Goal: Task Accomplishment & Management: Complete application form

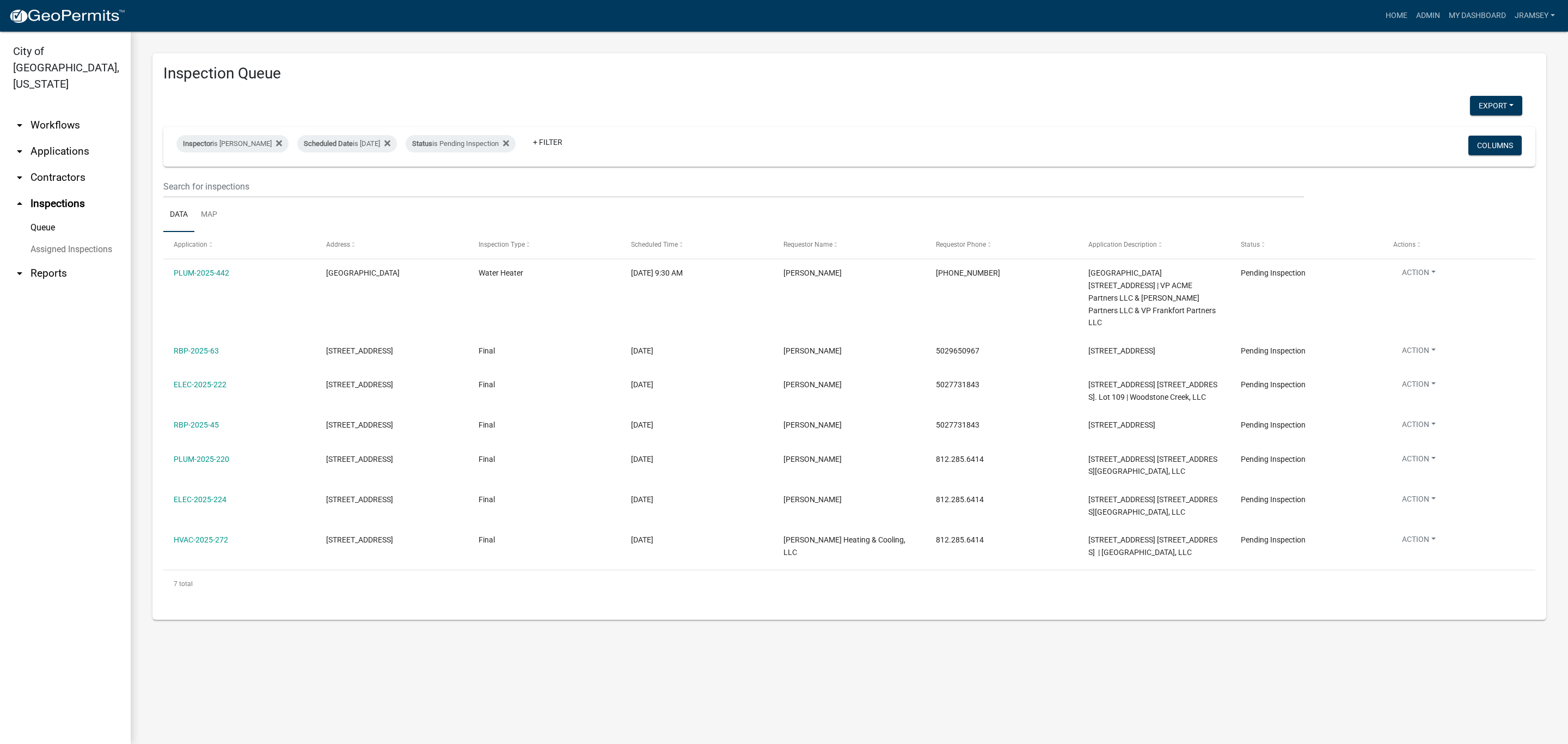
click at [60, 112] on link "arrow_drop_down Workflows" at bounding box center [65, 125] width 131 height 26
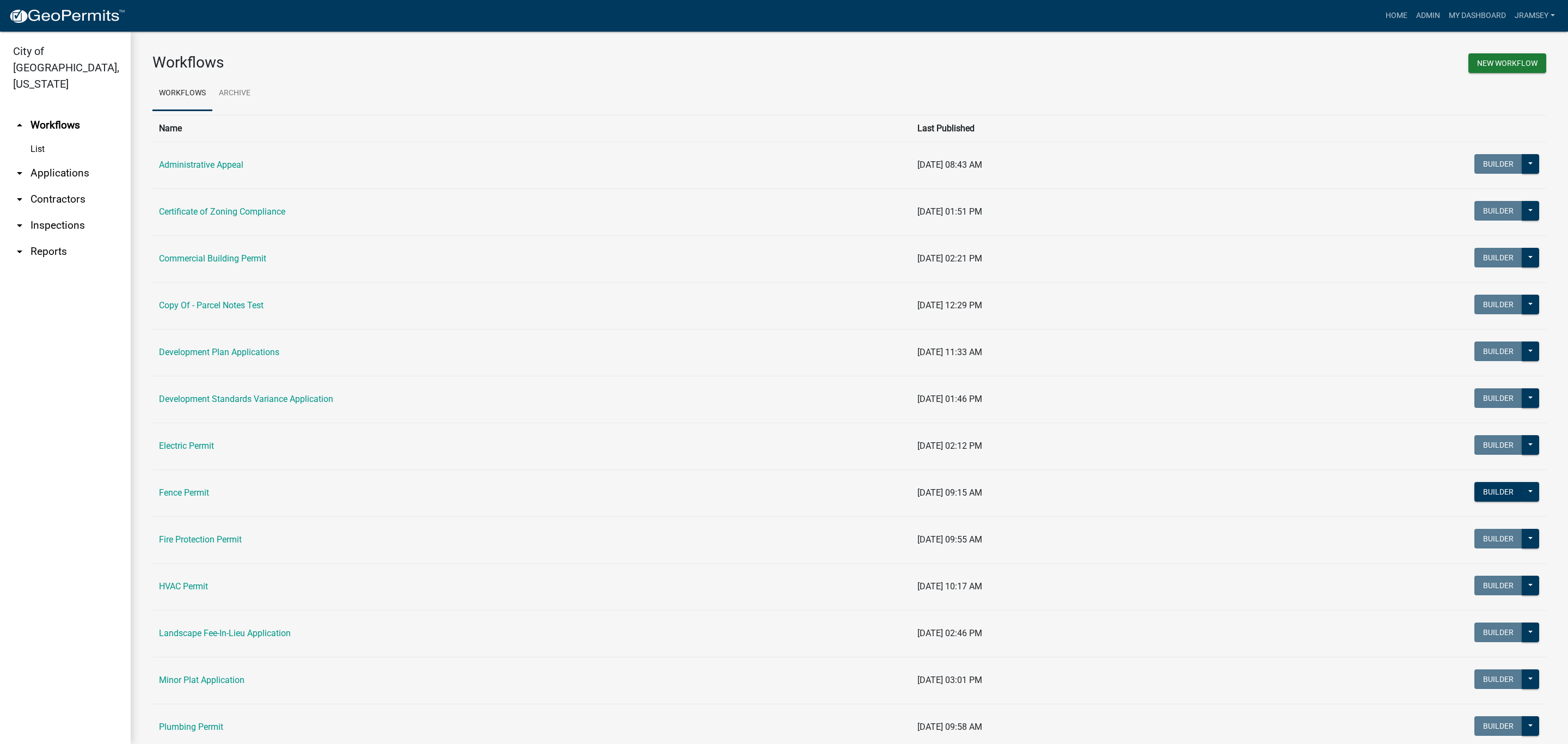
click at [75, 212] on link "arrow_drop_down Inspections" at bounding box center [65, 225] width 131 height 26
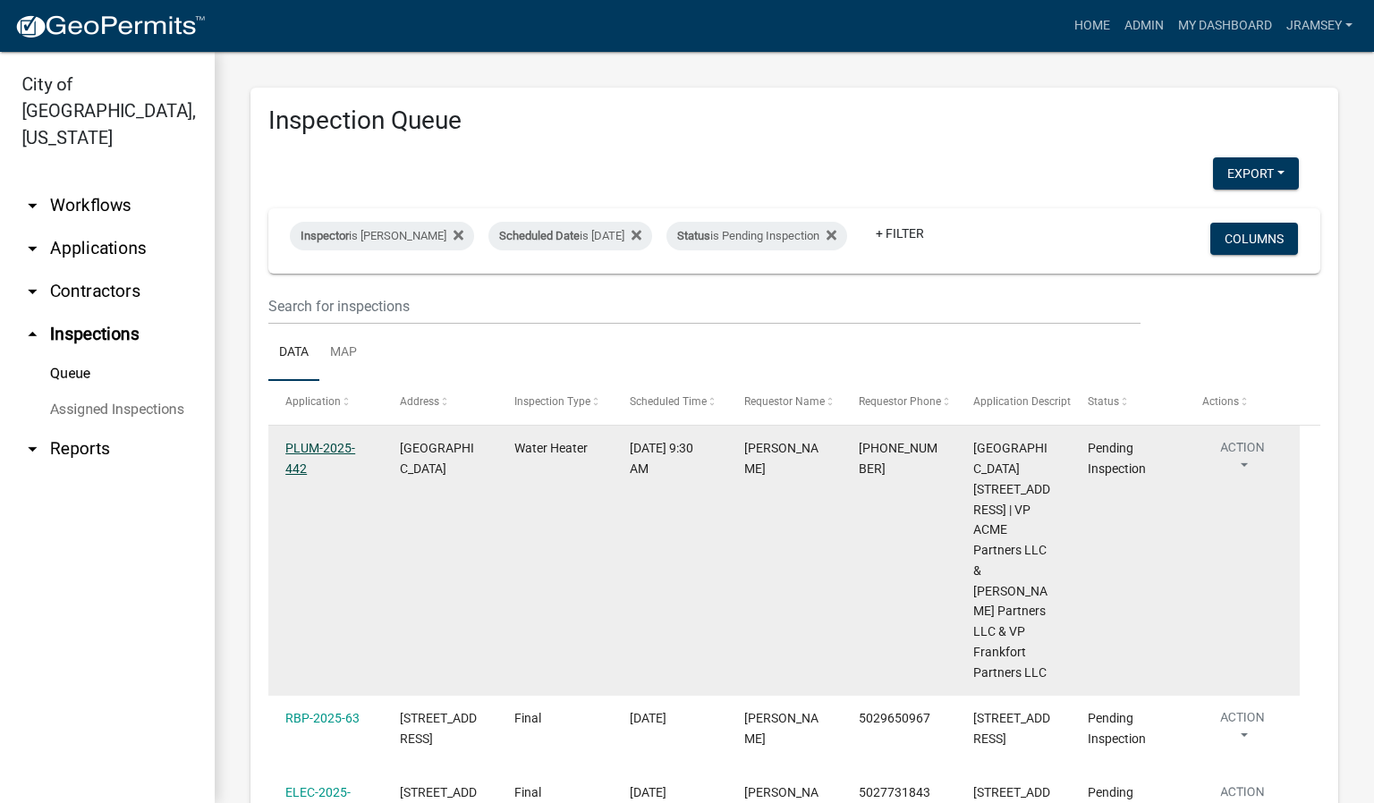
click at [309, 465] on link "PLUM-2025-442" at bounding box center [320, 458] width 70 height 35
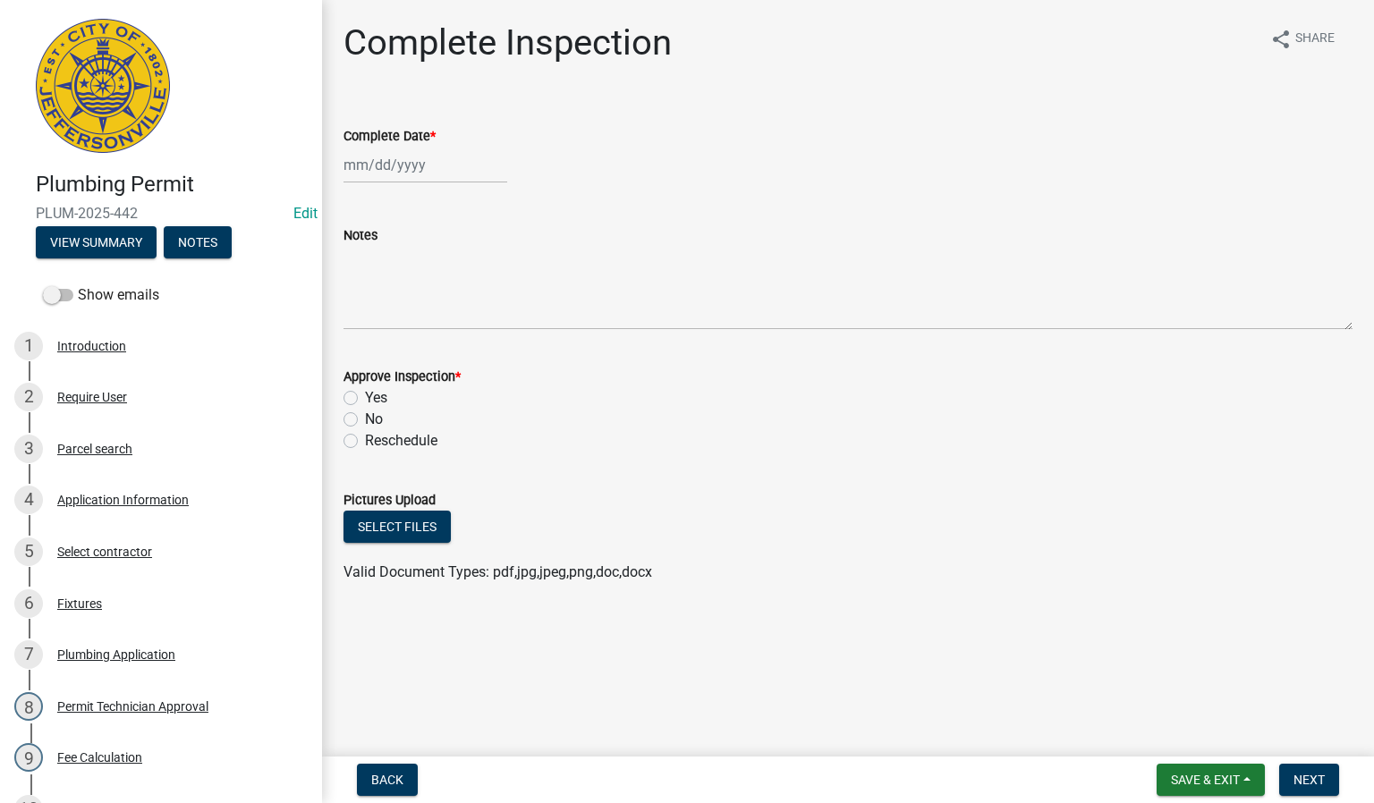
select select "8"
select select "2025"
click at [397, 167] on div "[PERSON_NAME] Feb Mar Apr [PERSON_NAME][DATE] Oct Nov [DATE] 1526 1527 1528 152…" at bounding box center [425, 165] width 164 height 37
click at [365, 311] on div "11" at bounding box center [361, 317] width 29 height 29
type input "[DATE]"
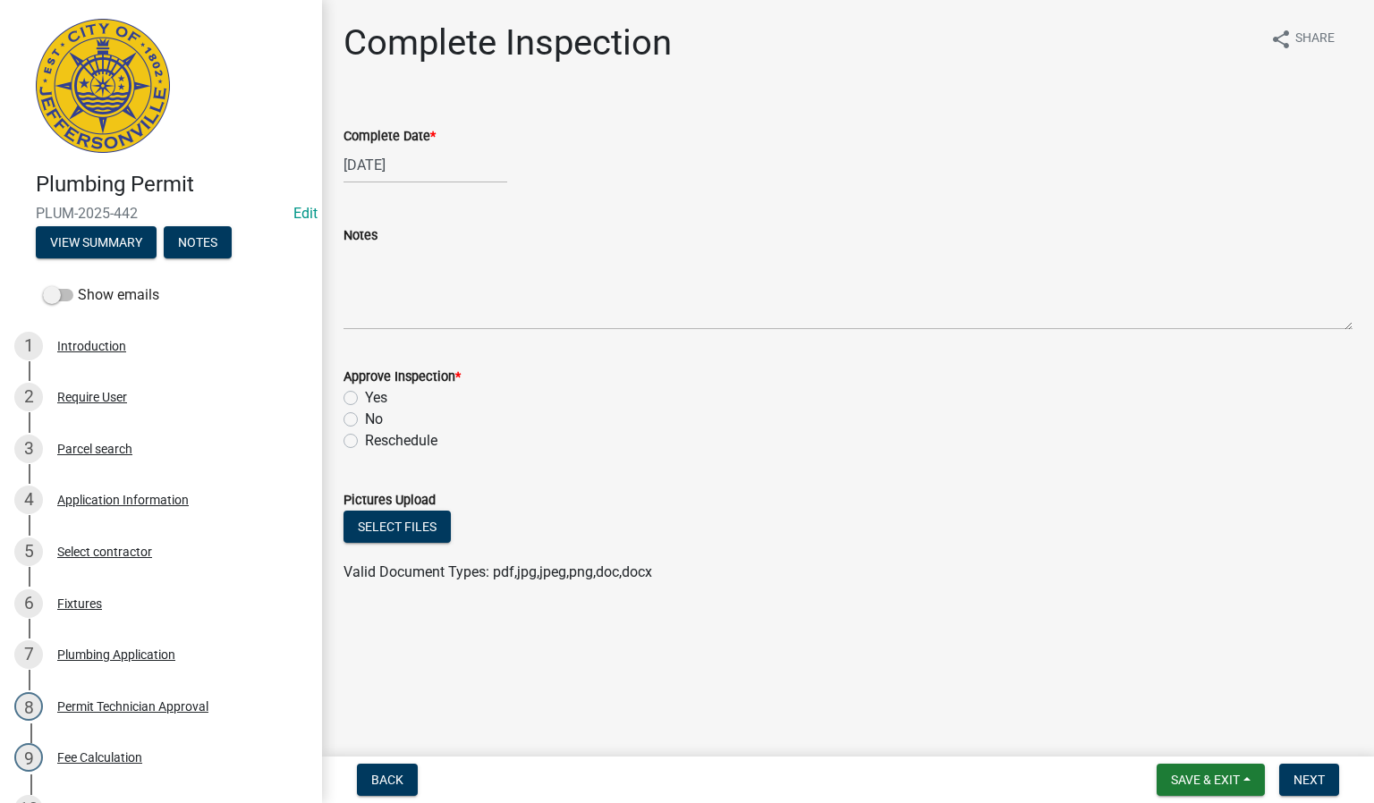
click at [365, 398] on label "Yes" at bounding box center [376, 397] width 22 height 21
click at [365, 398] on input "Yes" at bounding box center [371, 393] width 12 height 12
radio input "true"
click at [1296, 775] on span "Next" at bounding box center [1308, 780] width 31 height 14
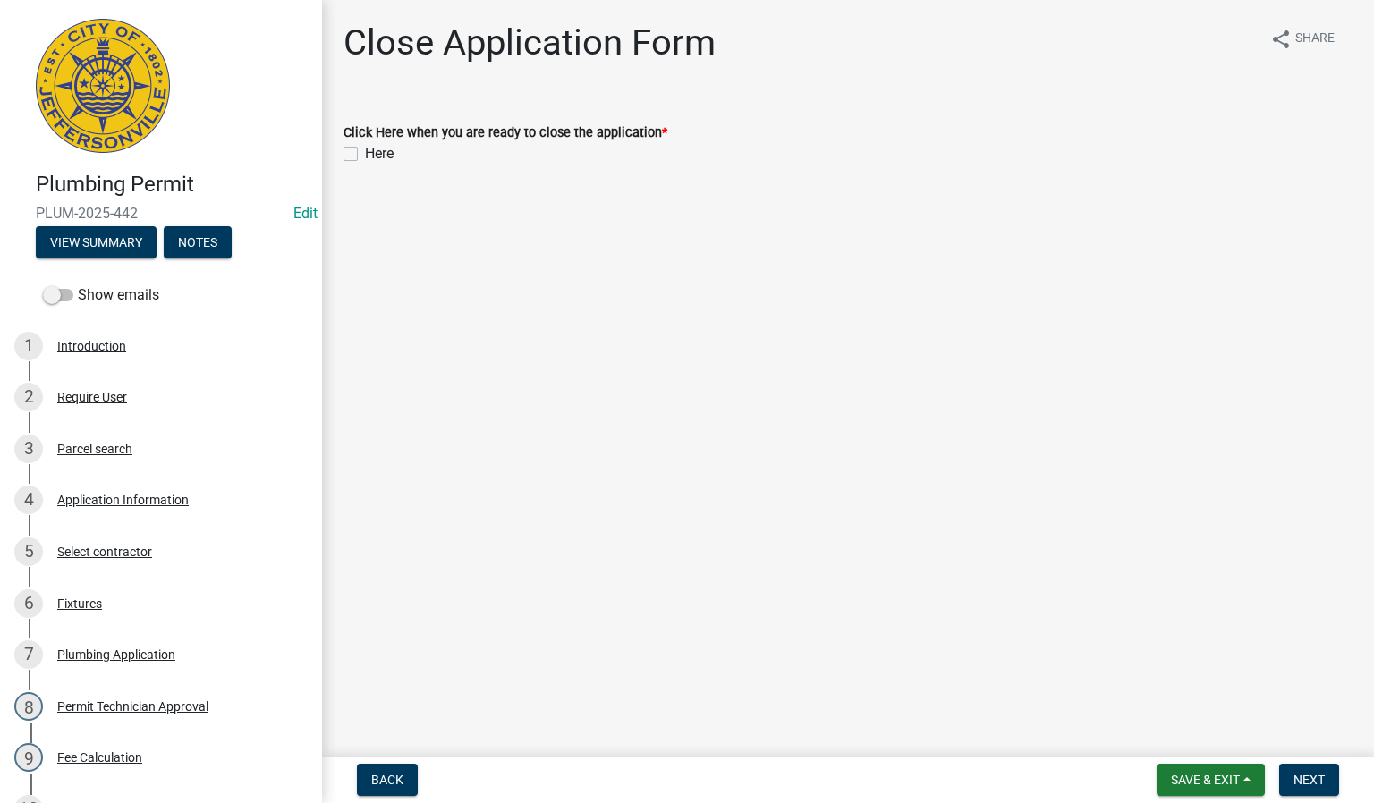
click at [365, 154] on label "Here" at bounding box center [379, 153] width 29 height 21
click at [365, 154] on input "Here" at bounding box center [371, 149] width 12 height 12
checkbox input "true"
click at [1307, 767] on button "Next" at bounding box center [1309, 780] width 60 height 32
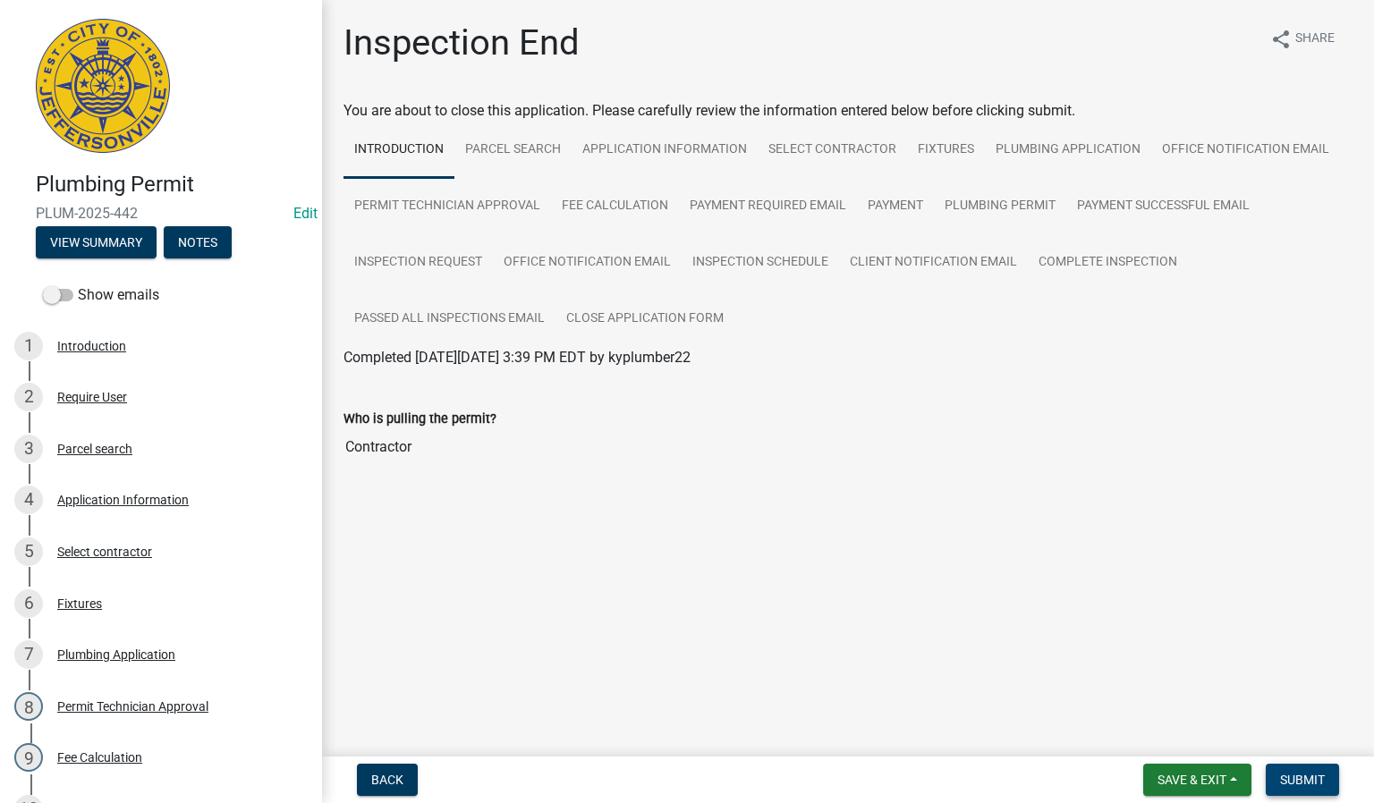
click at [1291, 782] on span "Submit" at bounding box center [1302, 780] width 45 height 14
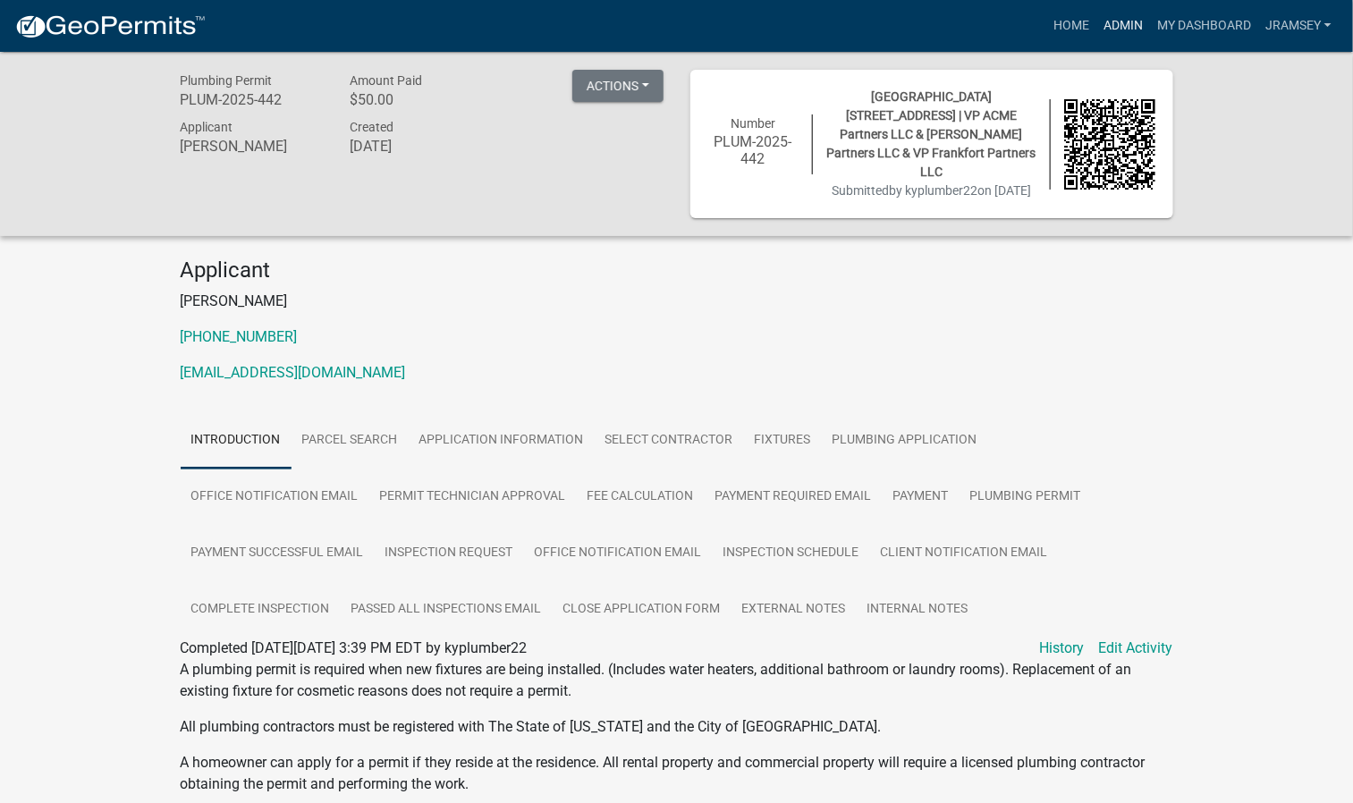
click at [1125, 30] on link "Admin" at bounding box center [1124, 26] width 54 height 34
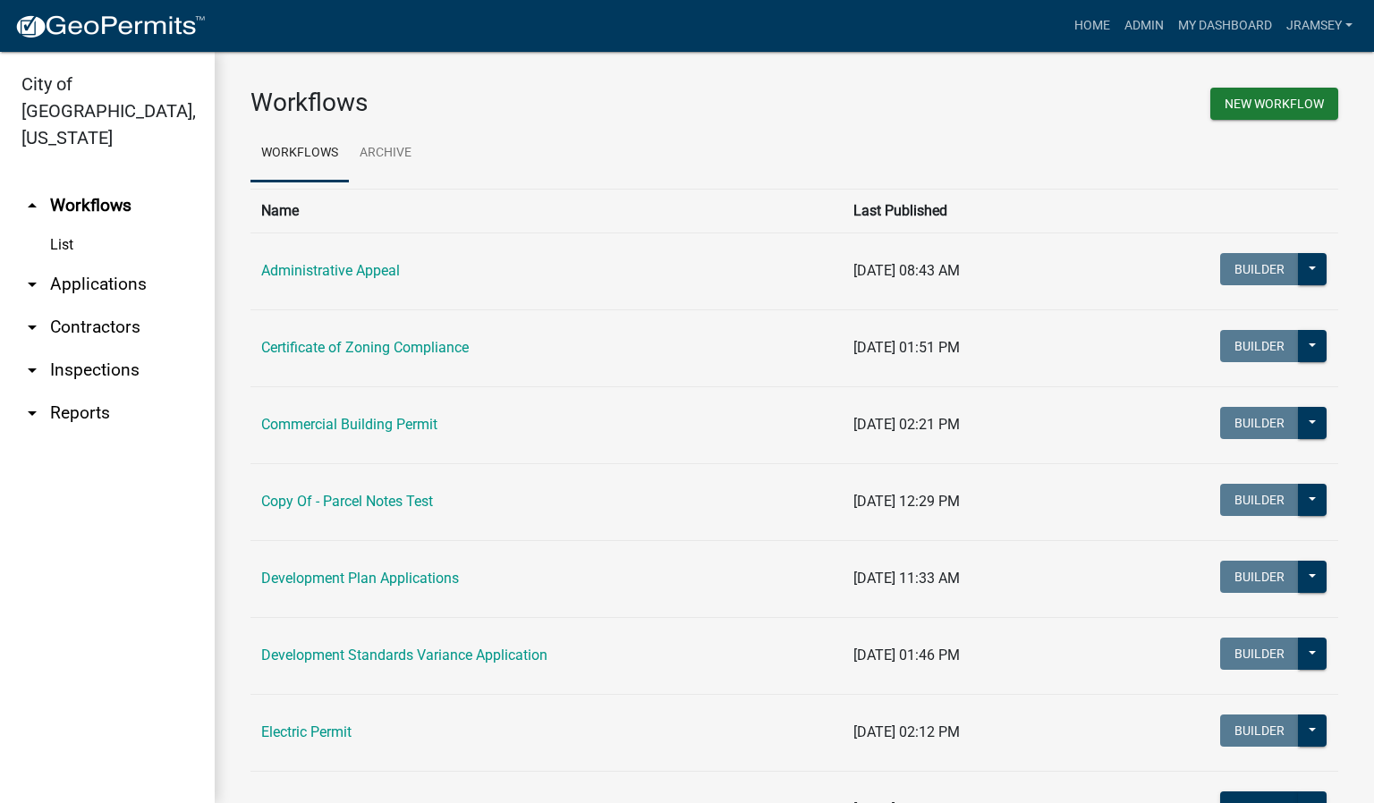
click at [97, 349] on link "arrow_drop_down Inspections" at bounding box center [107, 370] width 215 height 43
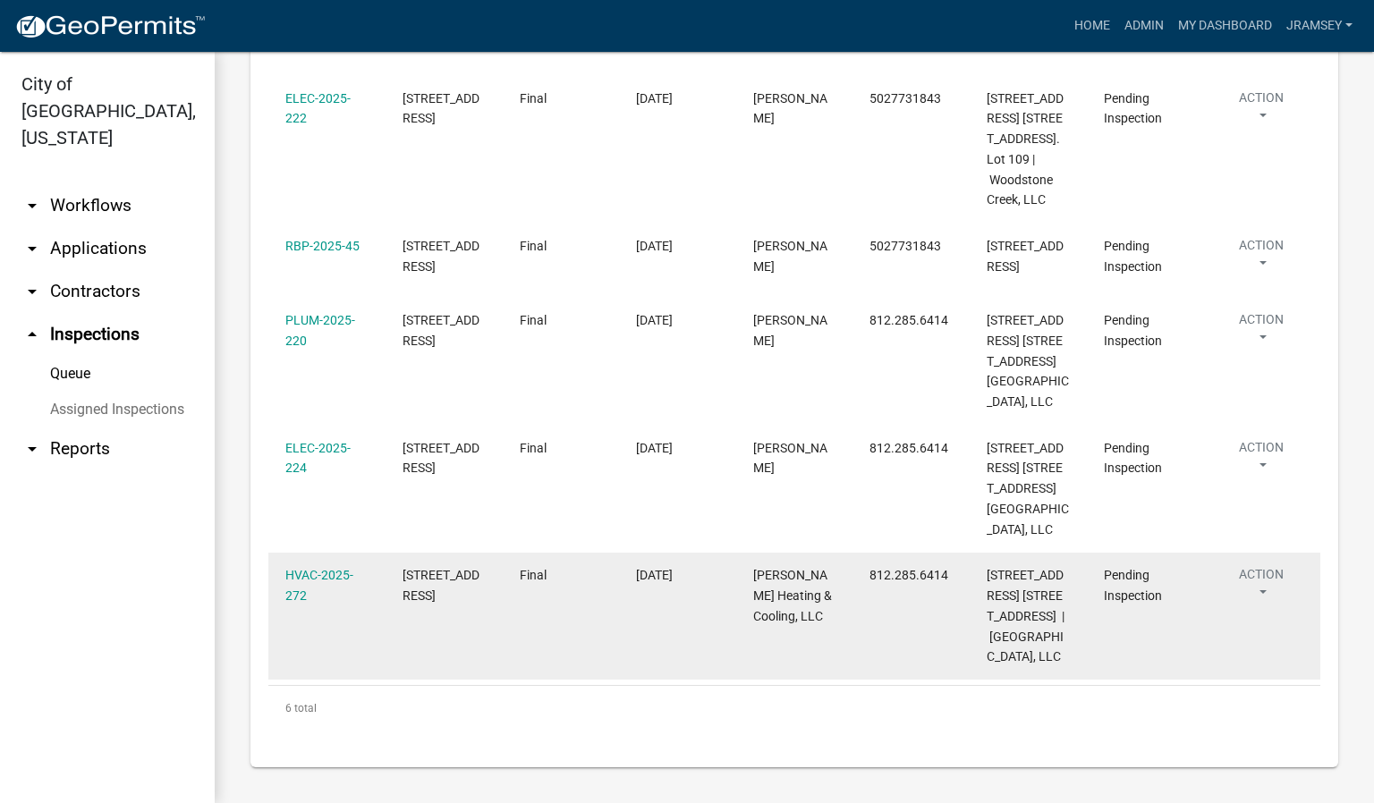
scroll to position [438, 0]
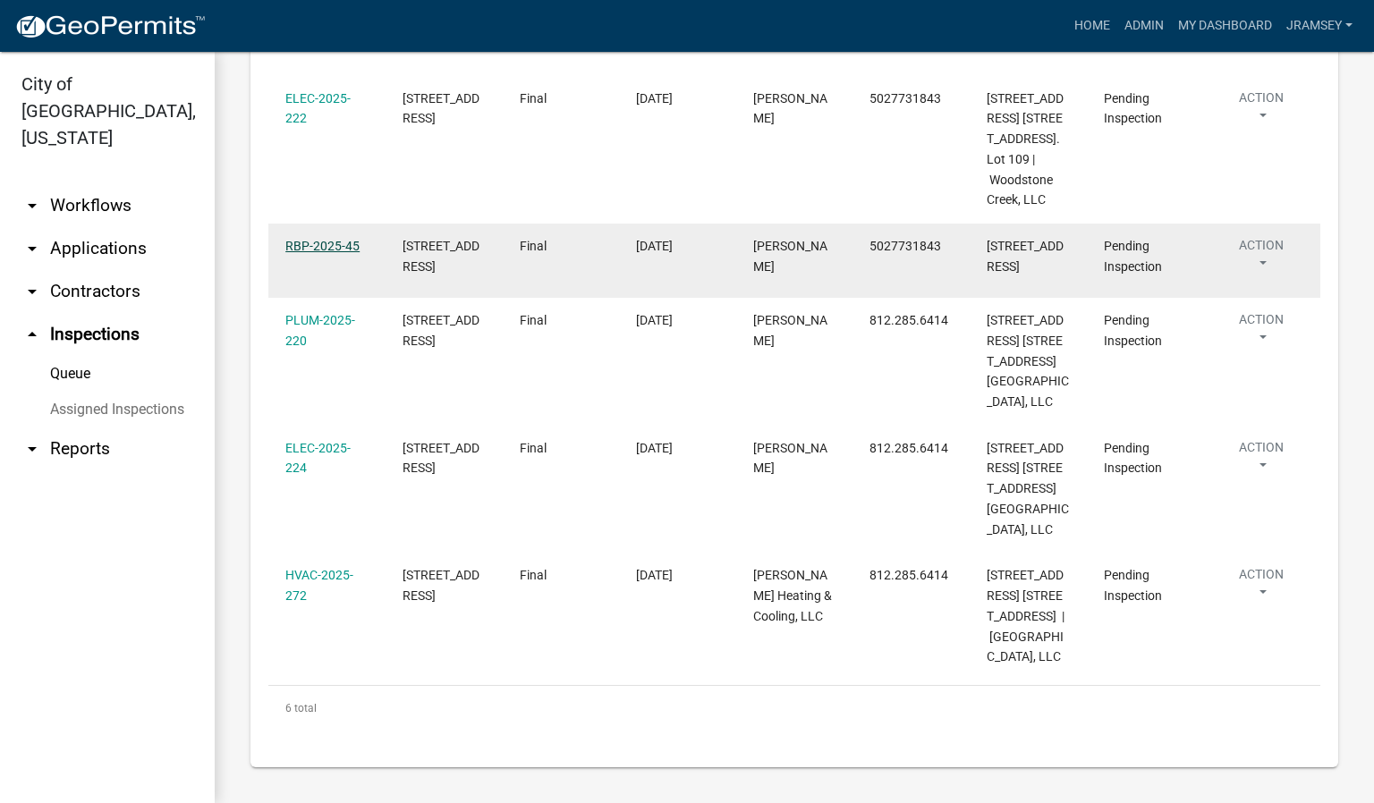
click at [331, 253] on link "RBP-2025-45" at bounding box center [322, 246] width 74 height 14
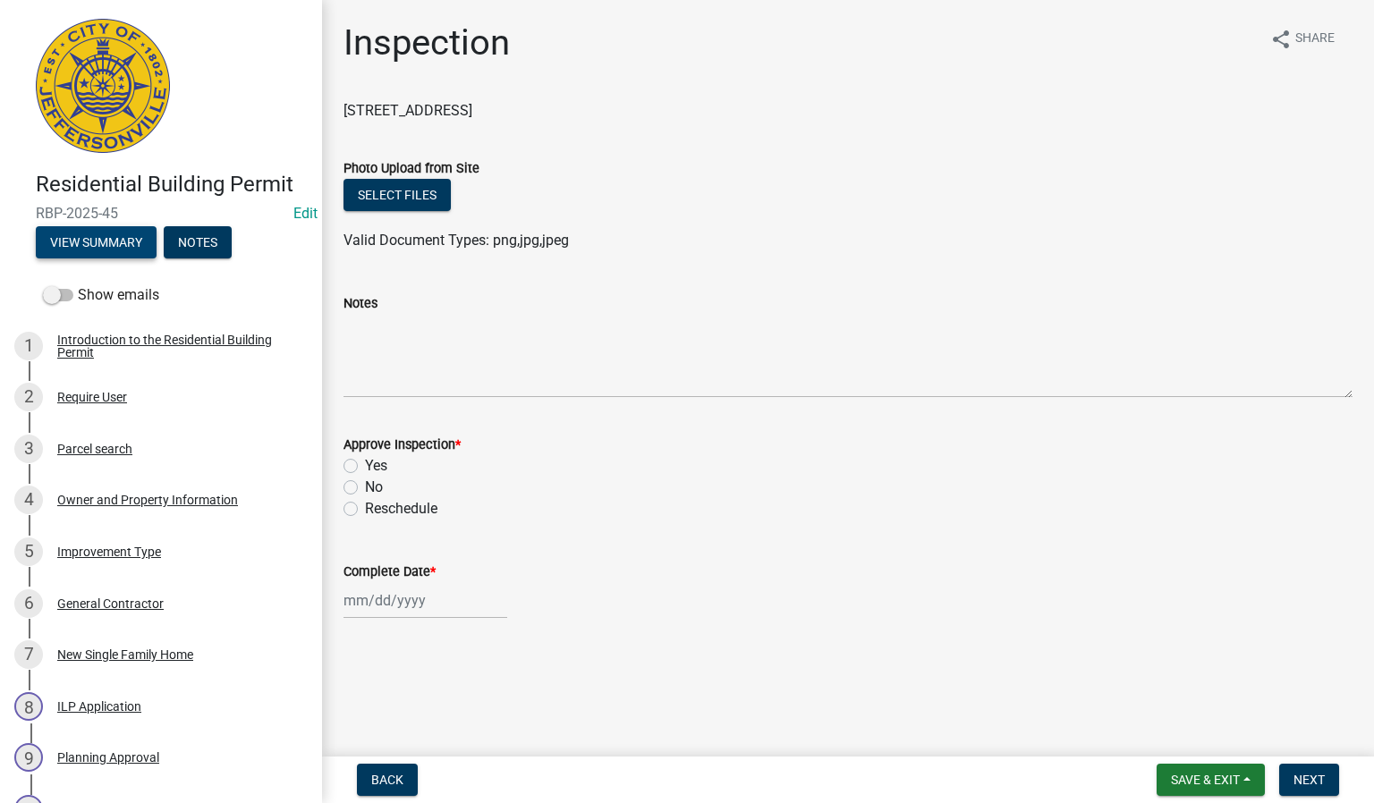
click at [67, 258] on button "View Summary" at bounding box center [96, 242] width 121 height 32
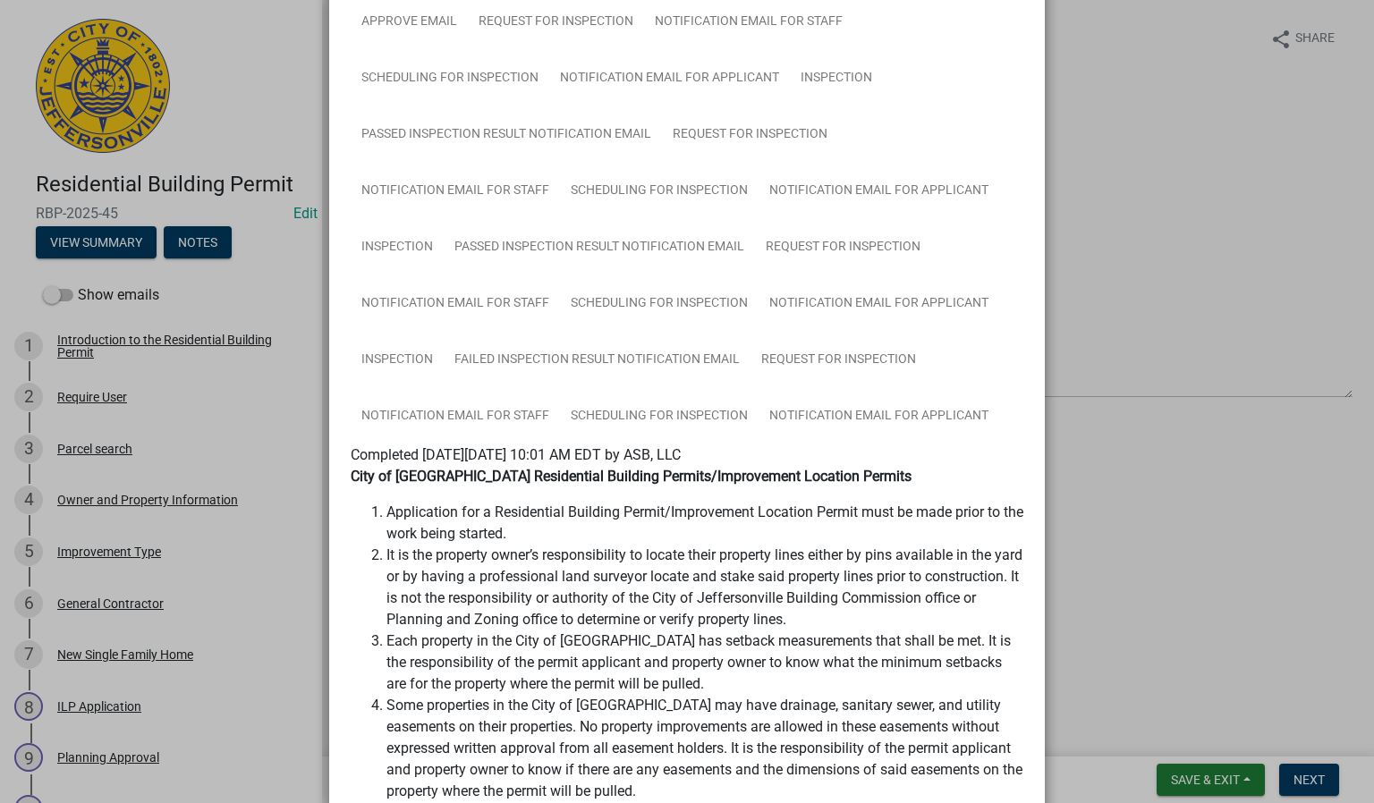
scroll to position [537, 0]
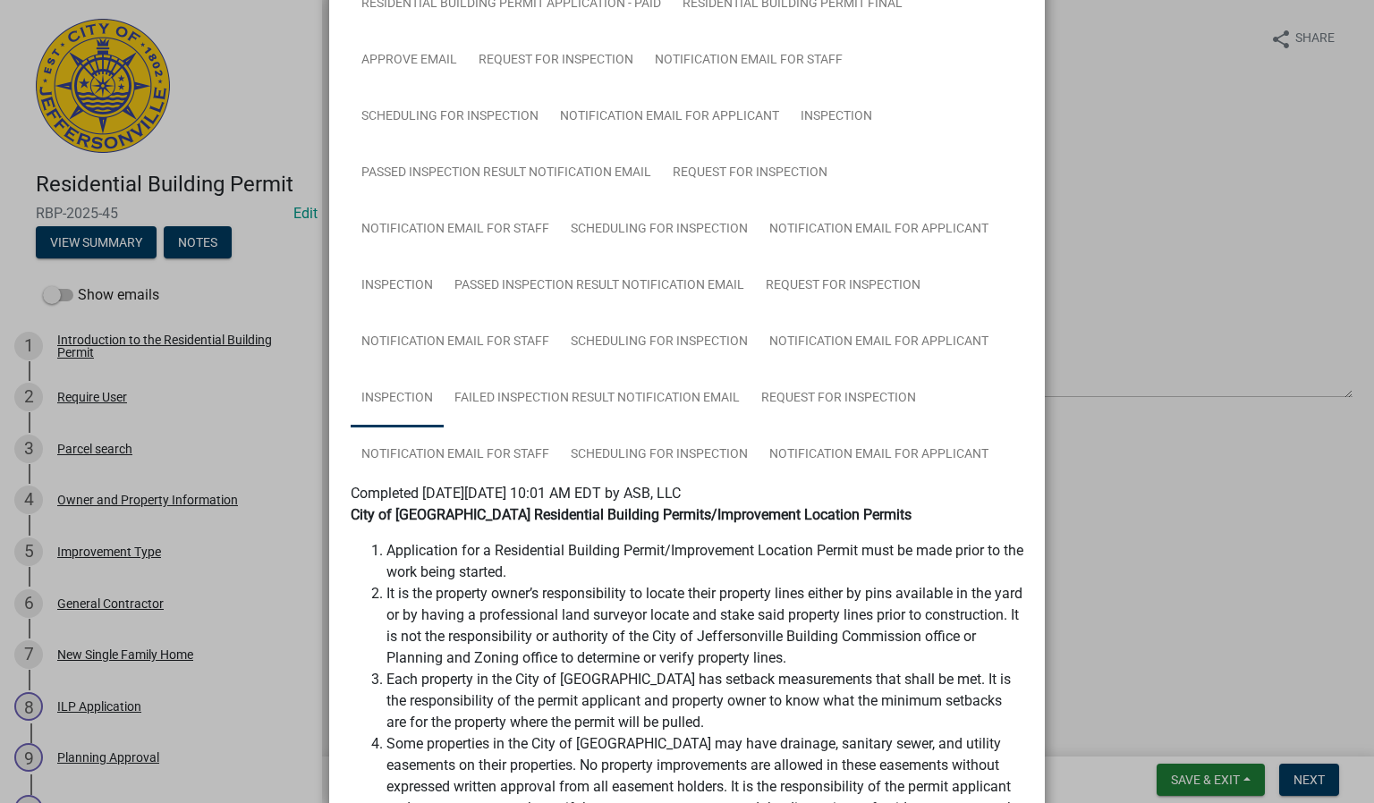
click at [398, 392] on link "Inspection" at bounding box center [397, 398] width 93 height 57
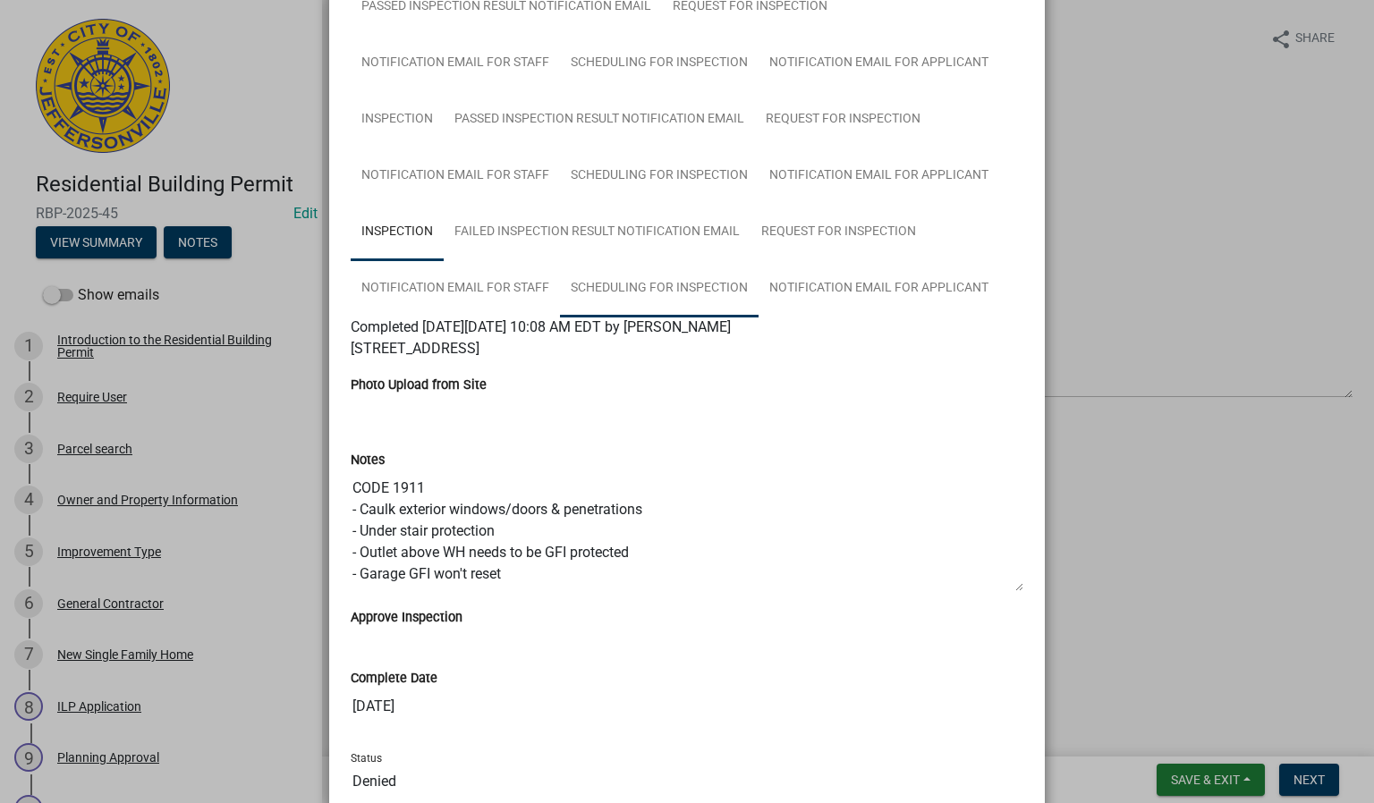
scroll to position [805, 0]
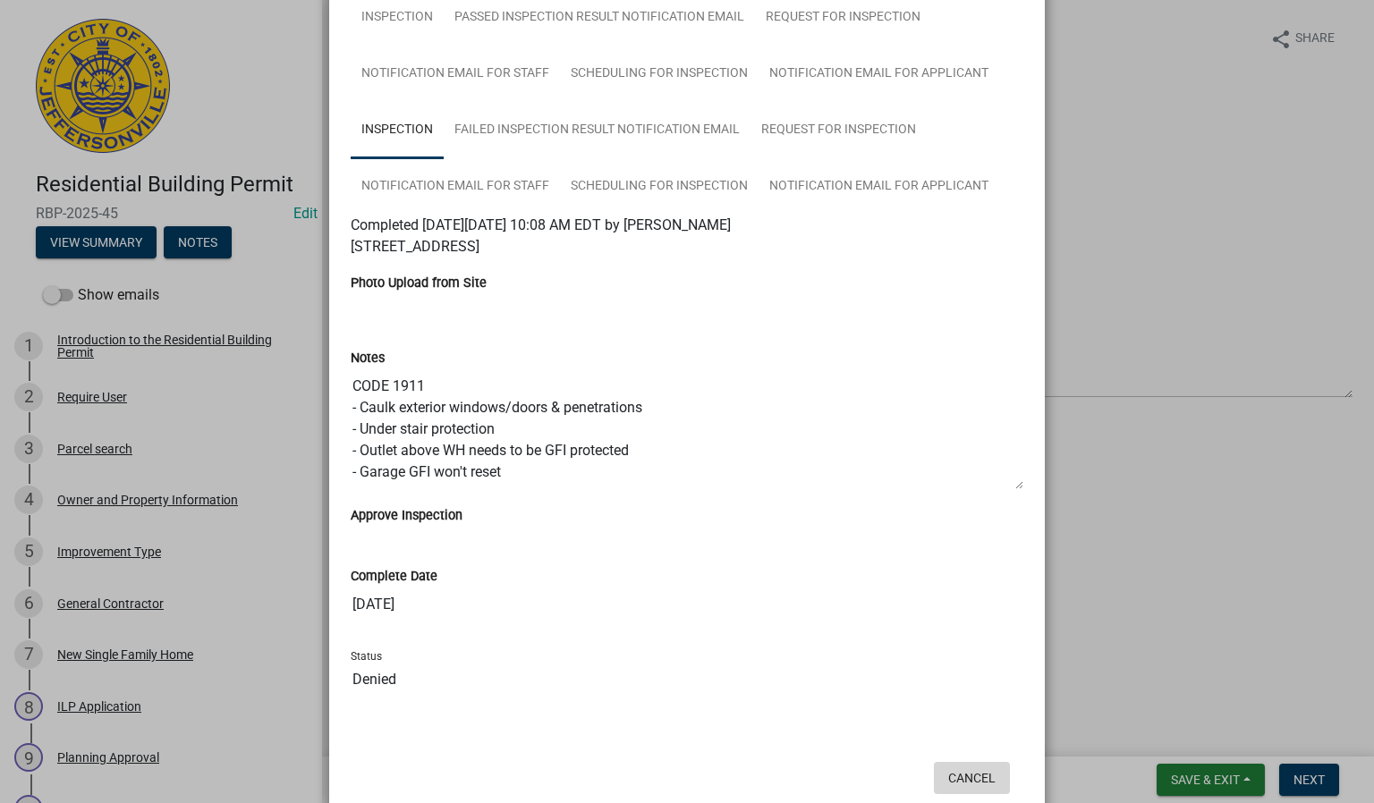
click at [956, 776] on button "Cancel" at bounding box center [972, 778] width 76 height 32
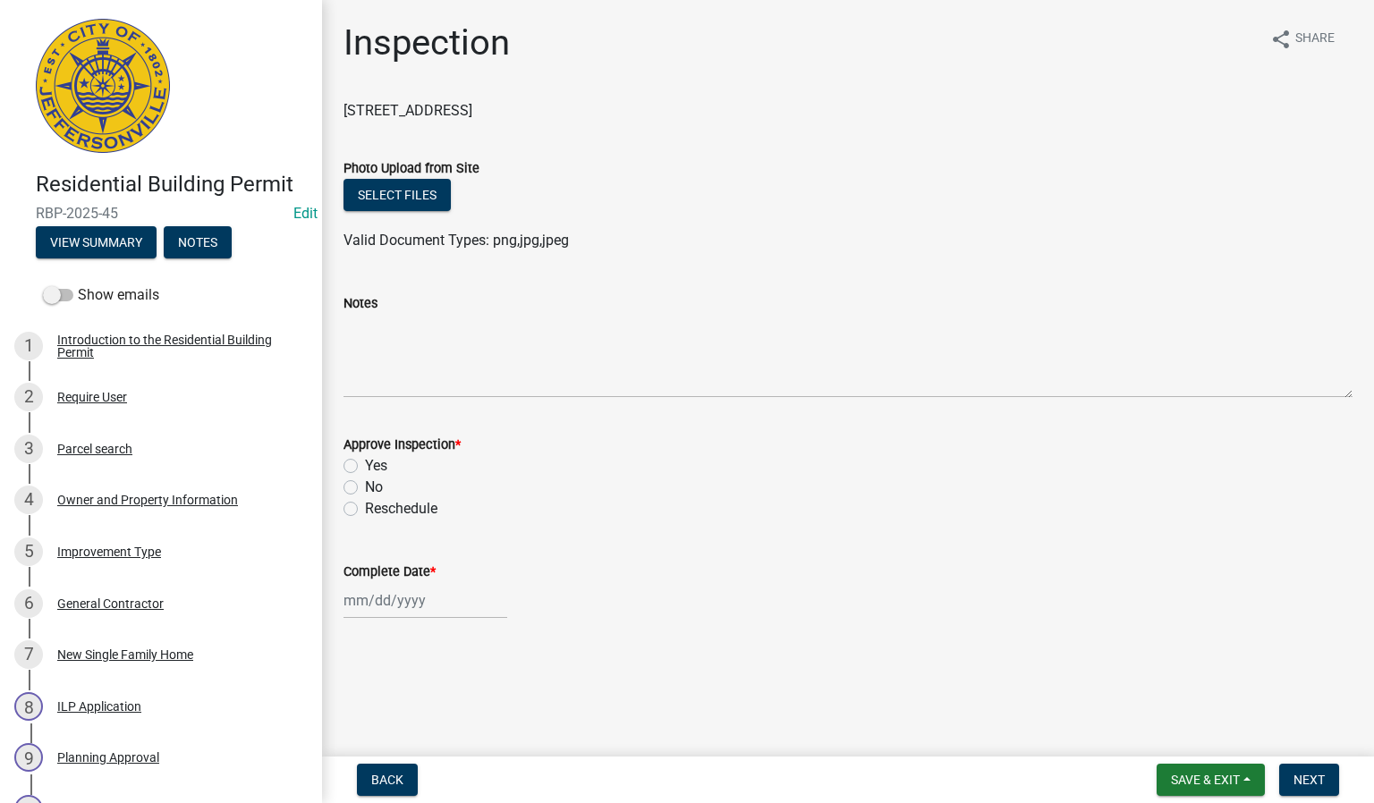
drag, startPoint x: 892, startPoint y: 867, endPoint x: 840, endPoint y: 867, distance: 51.9
click at [840, 803] on html "Internet Explorer does NOT work with GeoPermits. Get a new browser for more sec…" at bounding box center [687, 401] width 1374 height 803
click at [365, 465] on label "Yes" at bounding box center [376, 465] width 22 height 21
click at [365, 465] on input "Yes" at bounding box center [371, 461] width 12 height 12
radio input "true"
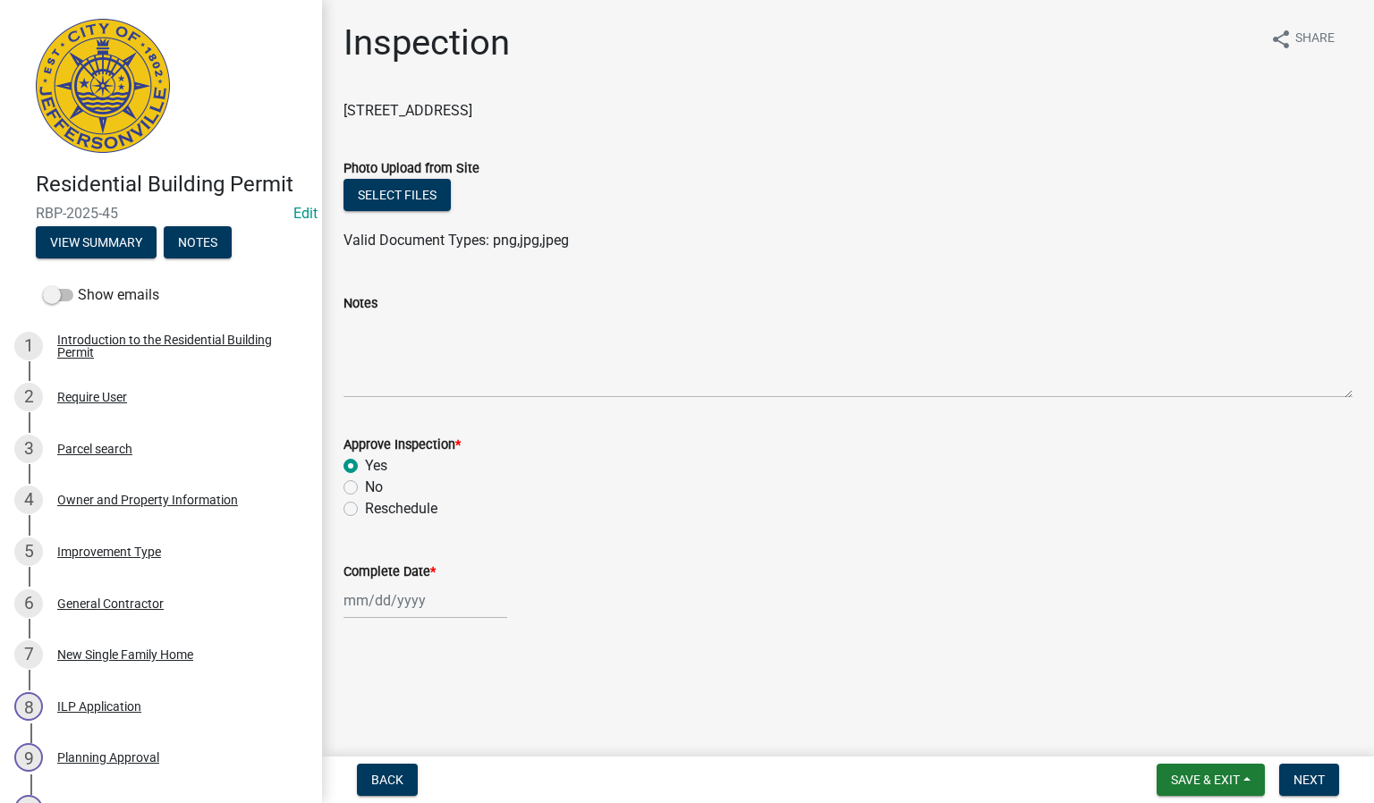
select select "8"
select select "2025"
click at [374, 593] on div "[PERSON_NAME] Feb Mar Apr [PERSON_NAME][DATE] Oct Nov [DATE] 1526 1527 1528 152…" at bounding box center [425, 600] width 164 height 37
click at [362, 479] on div "11" at bounding box center [361, 476] width 29 height 29
type input "[DATE]"
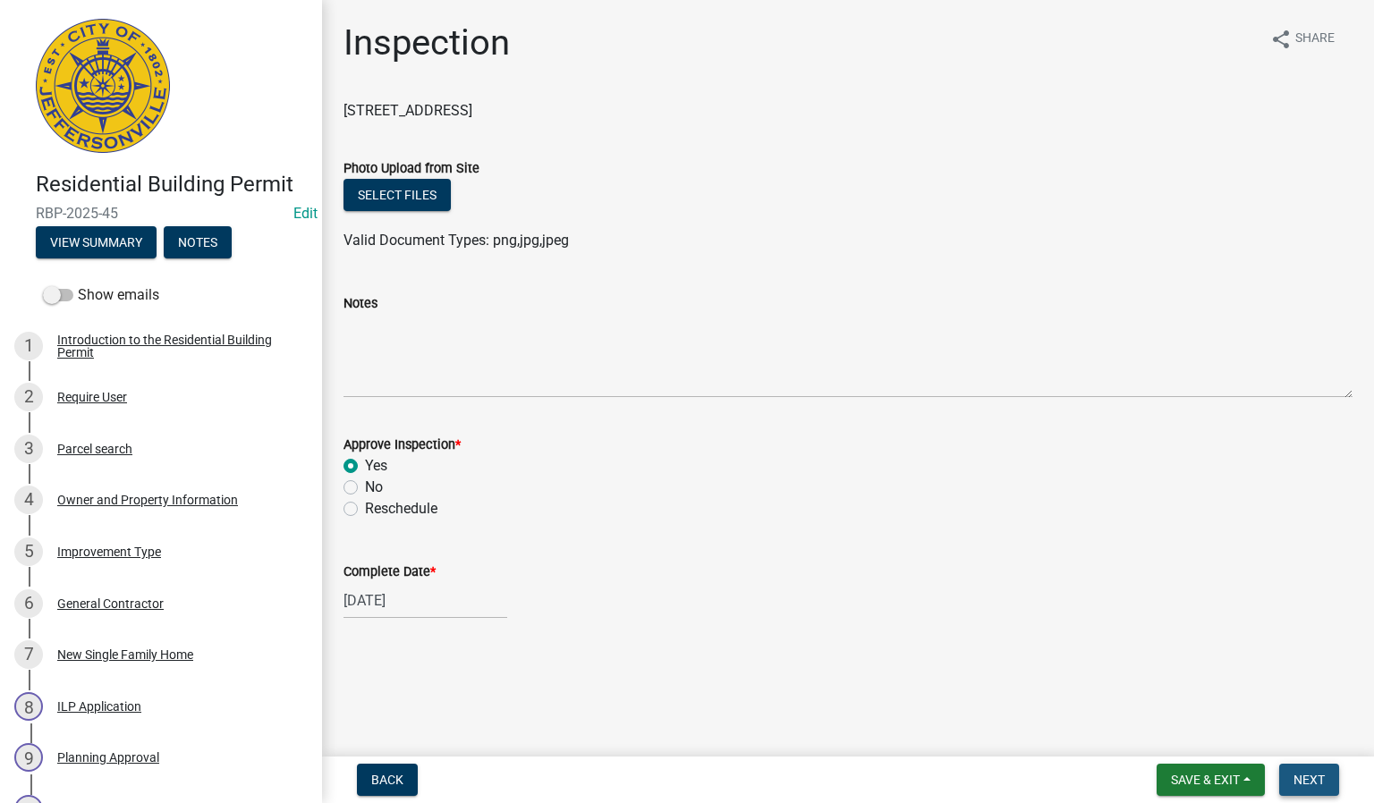
click at [1313, 784] on span "Next" at bounding box center [1308, 780] width 31 height 14
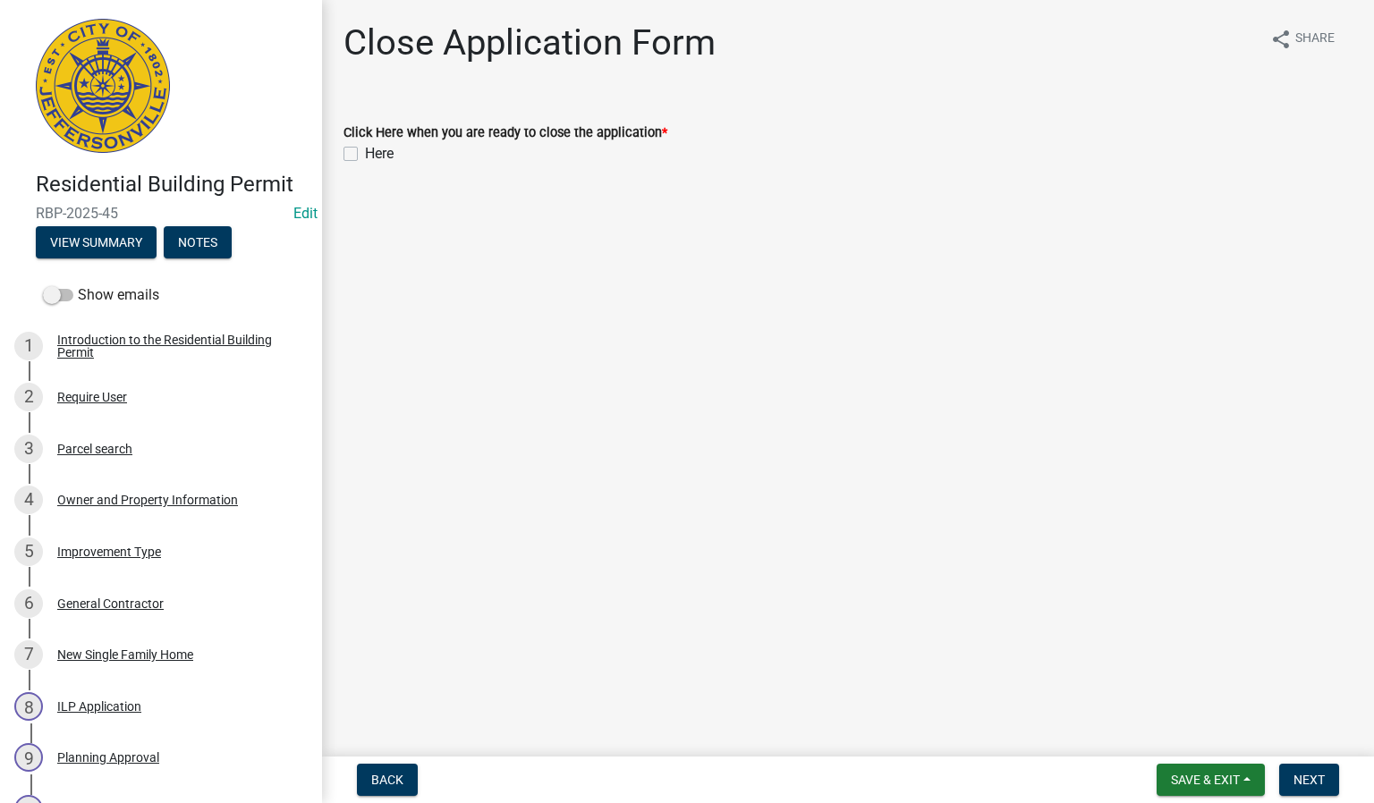
click at [365, 154] on label "Here" at bounding box center [379, 153] width 29 height 21
click at [365, 154] on input "Here" at bounding box center [371, 149] width 12 height 12
checkbox input "true"
click at [1315, 781] on span "Next" at bounding box center [1308, 780] width 31 height 14
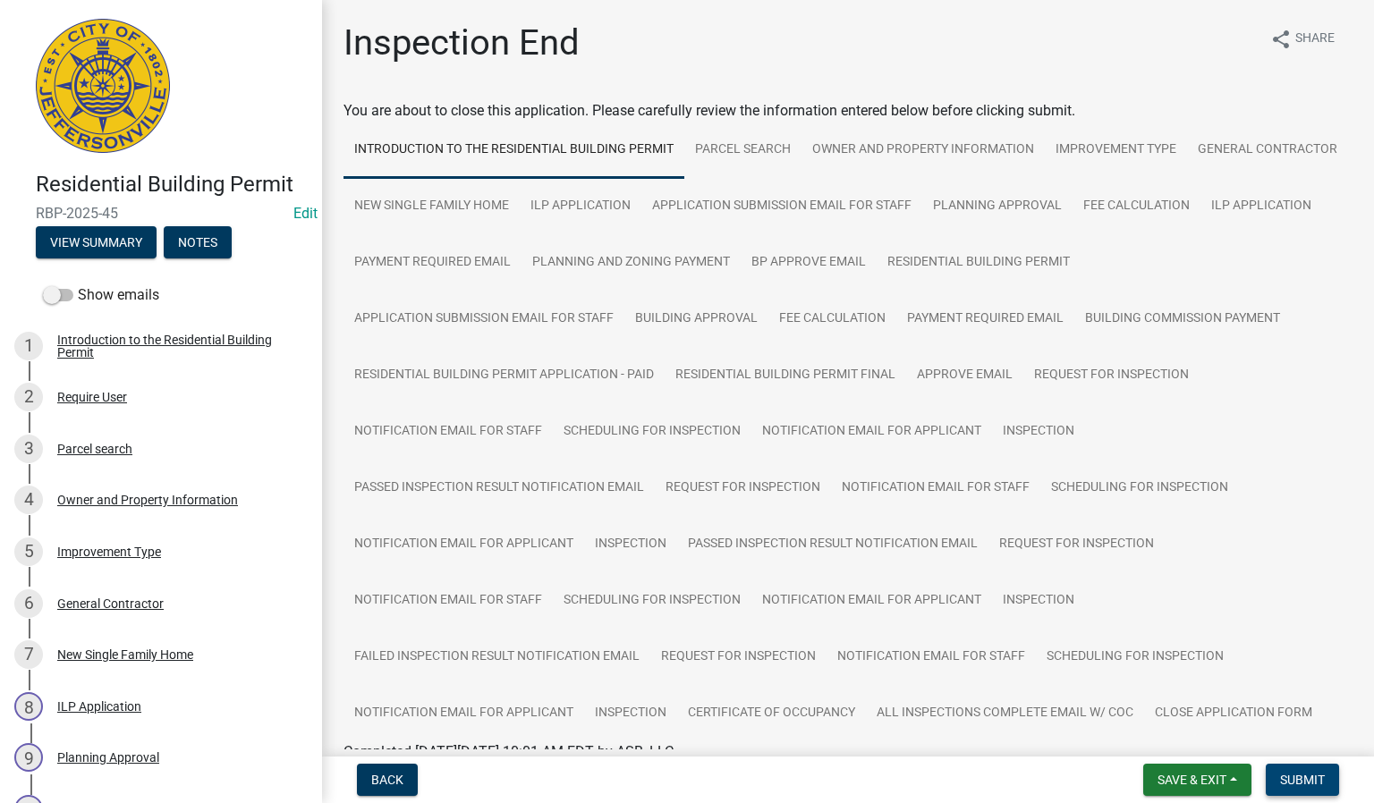
click at [1307, 781] on span "Submit" at bounding box center [1302, 780] width 45 height 14
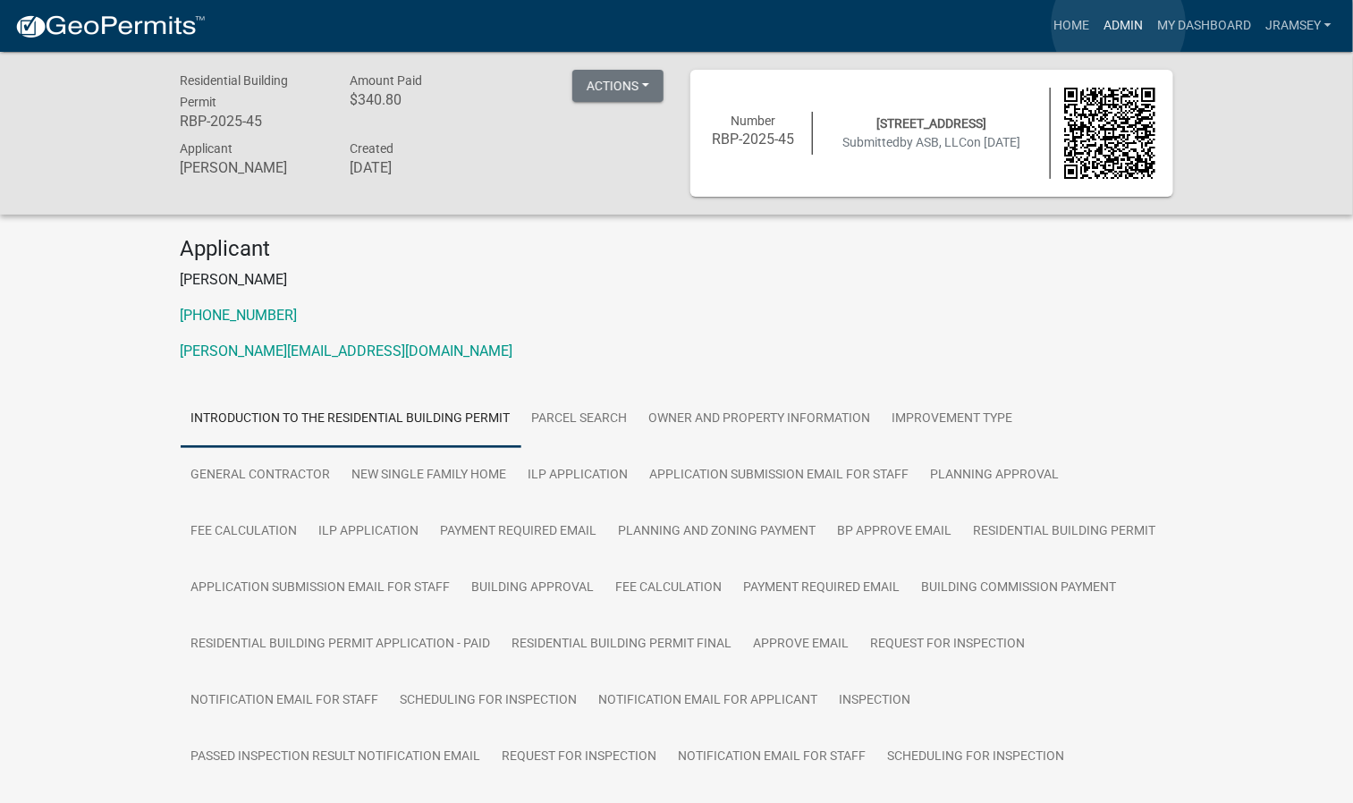
click at [1119, 25] on link "Admin" at bounding box center [1124, 26] width 54 height 34
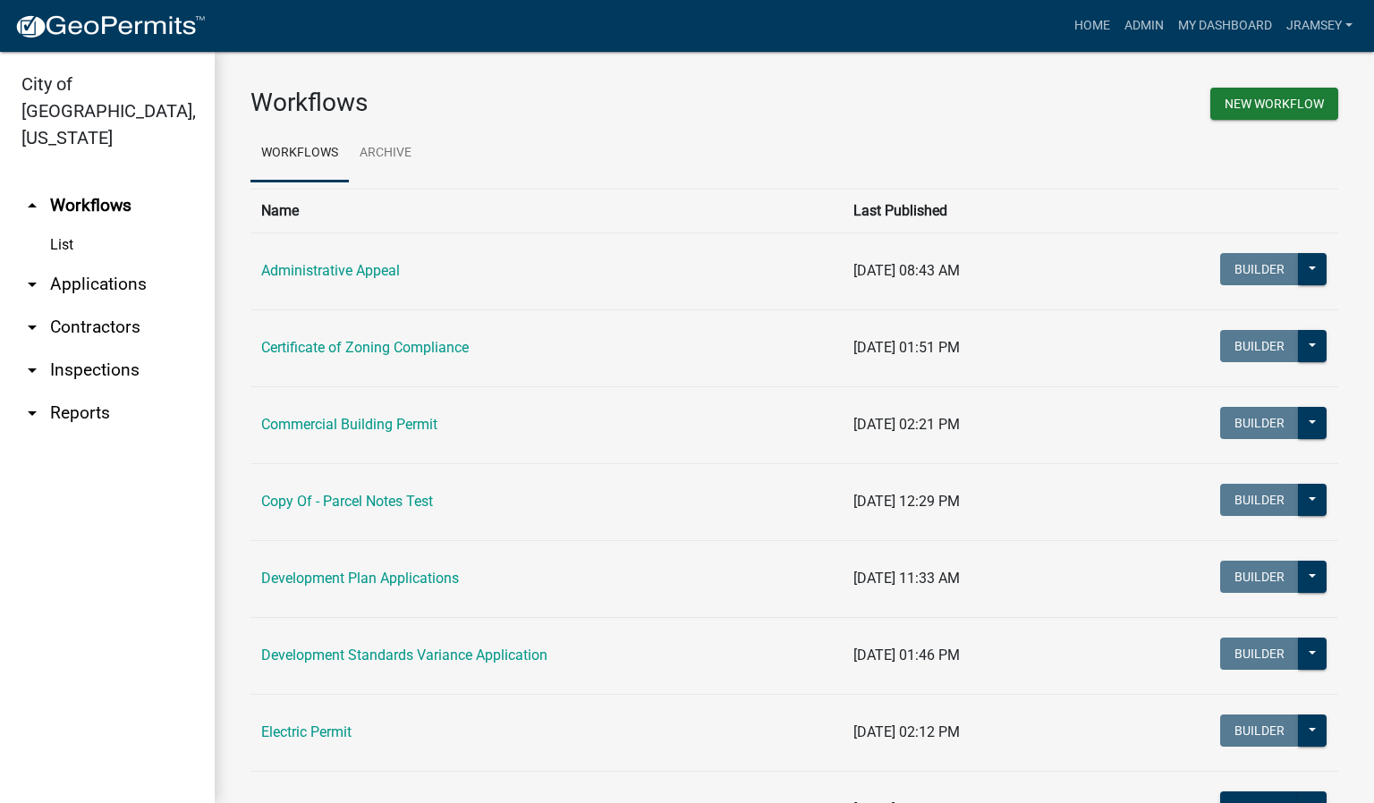
click at [94, 349] on link "arrow_drop_down Inspections" at bounding box center [107, 370] width 215 height 43
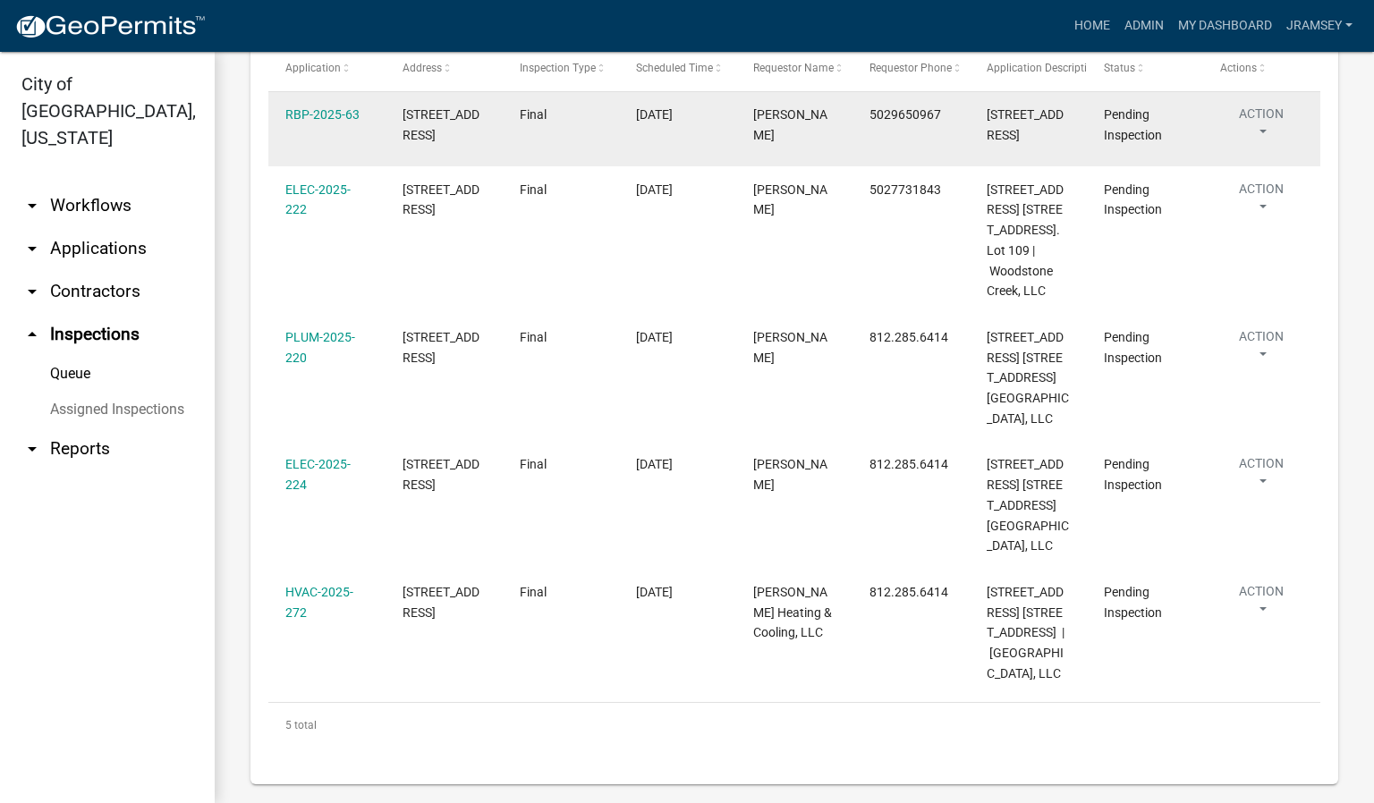
scroll to position [333, 0]
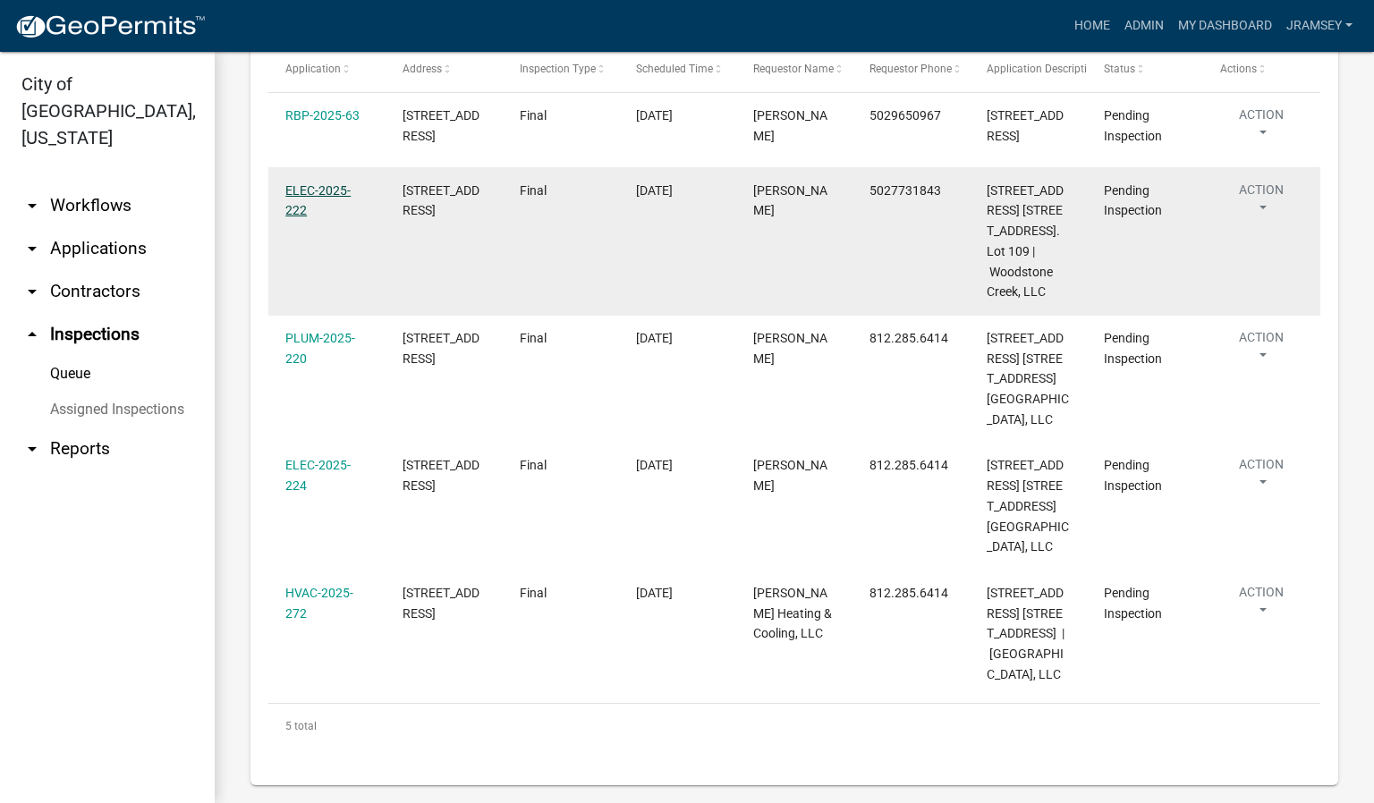
click at [318, 218] on link "ELEC-2025-222" at bounding box center [317, 200] width 65 height 35
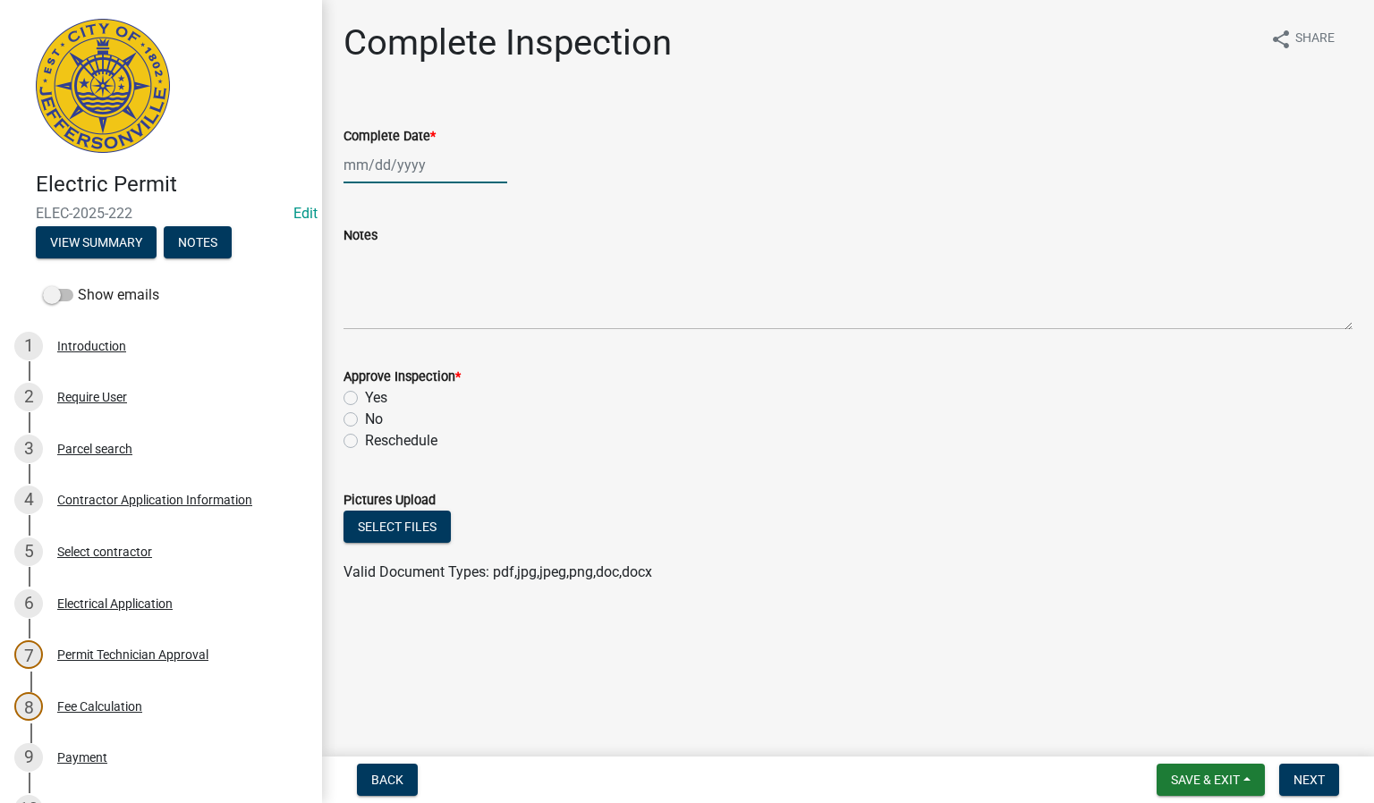
click at [387, 161] on div at bounding box center [425, 165] width 164 height 37
select select "8"
select select "2025"
click at [358, 320] on div "11" at bounding box center [361, 317] width 29 height 29
type input "[DATE]"
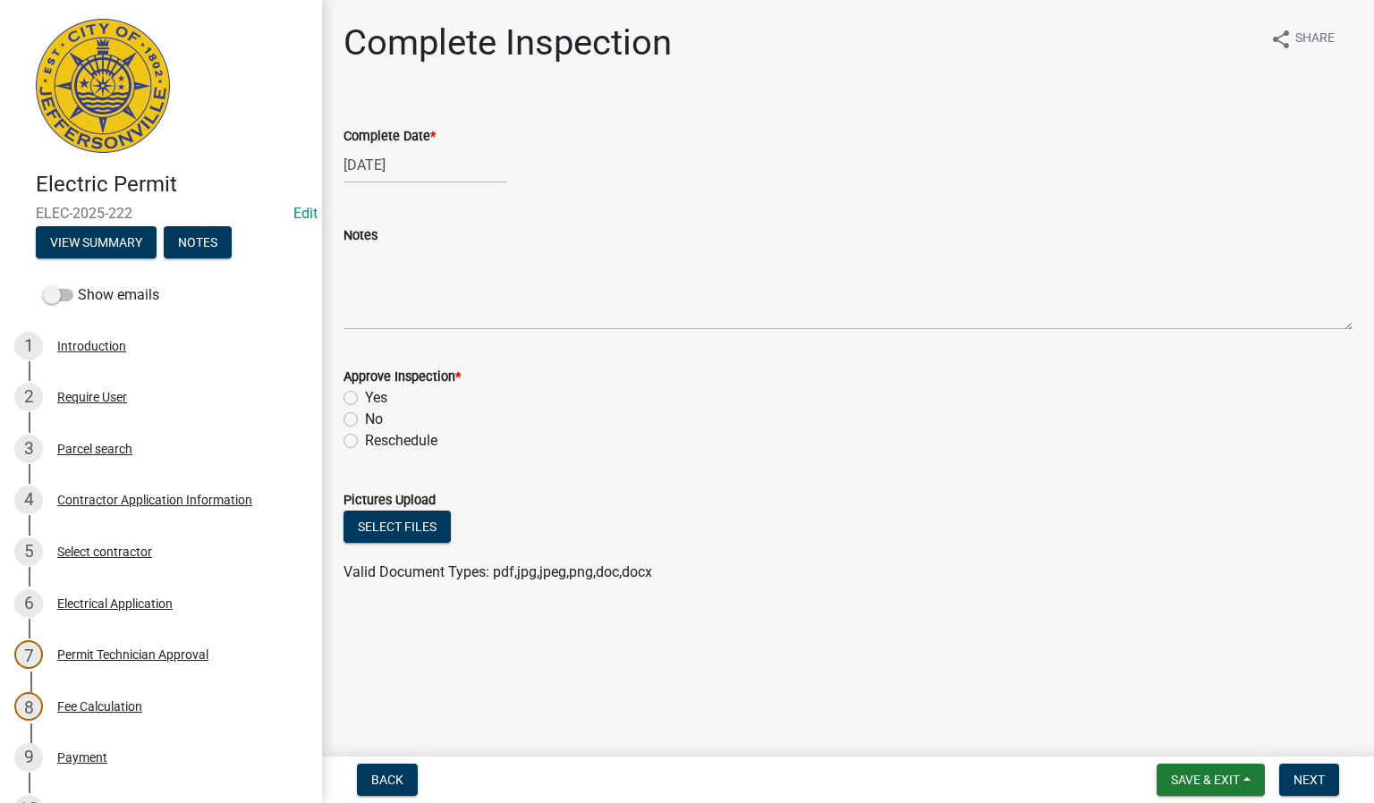
click at [365, 397] on label "Yes" at bounding box center [376, 397] width 22 height 21
click at [365, 397] on input "Yes" at bounding box center [371, 393] width 12 height 12
radio input "true"
click at [1304, 771] on button "Next" at bounding box center [1309, 780] width 60 height 32
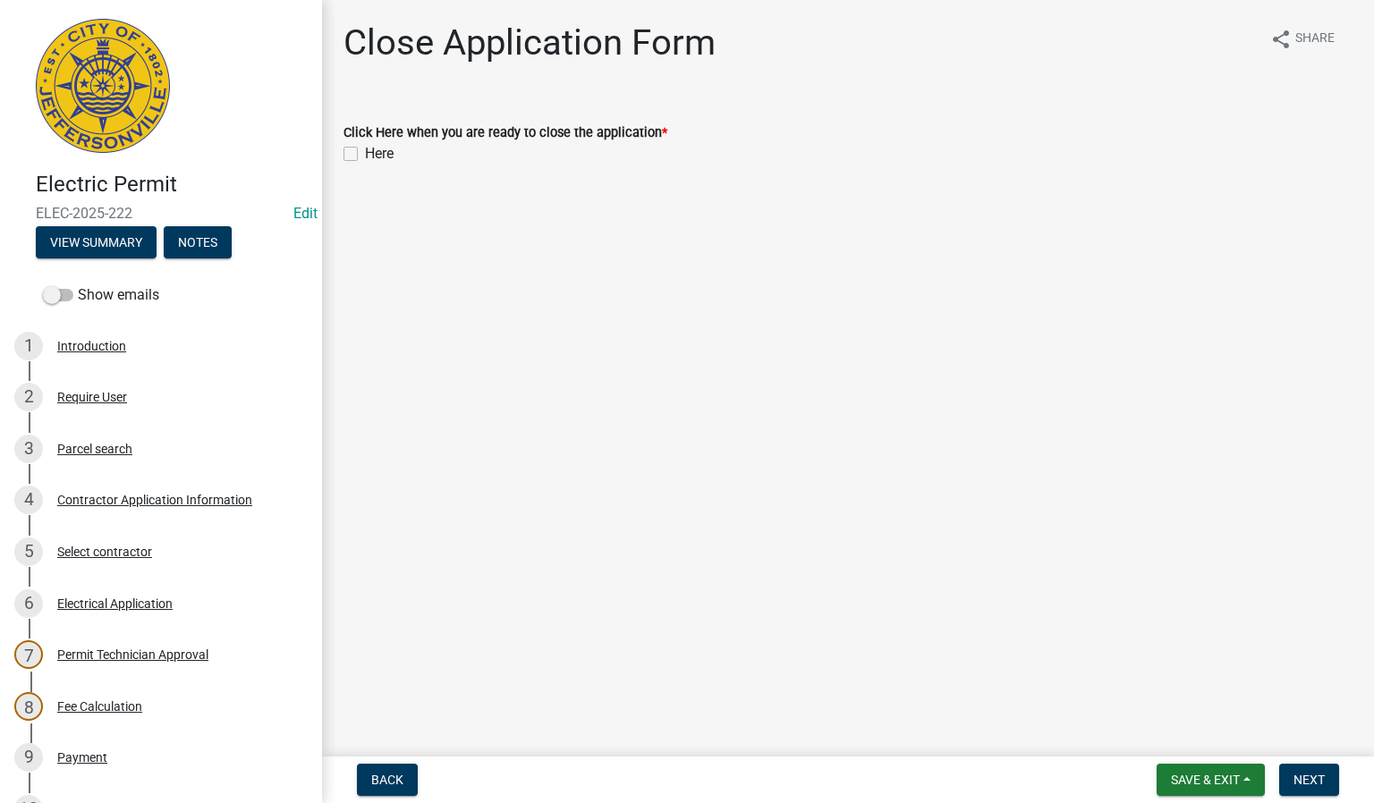
click at [365, 154] on label "Here" at bounding box center [379, 153] width 29 height 21
click at [365, 154] on input "Here" at bounding box center [371, 149] width 12 height 12
checkbox input "true"
click at [1302, 770] on button "Next" at bounding box center [1309, 780] width 60 height 32
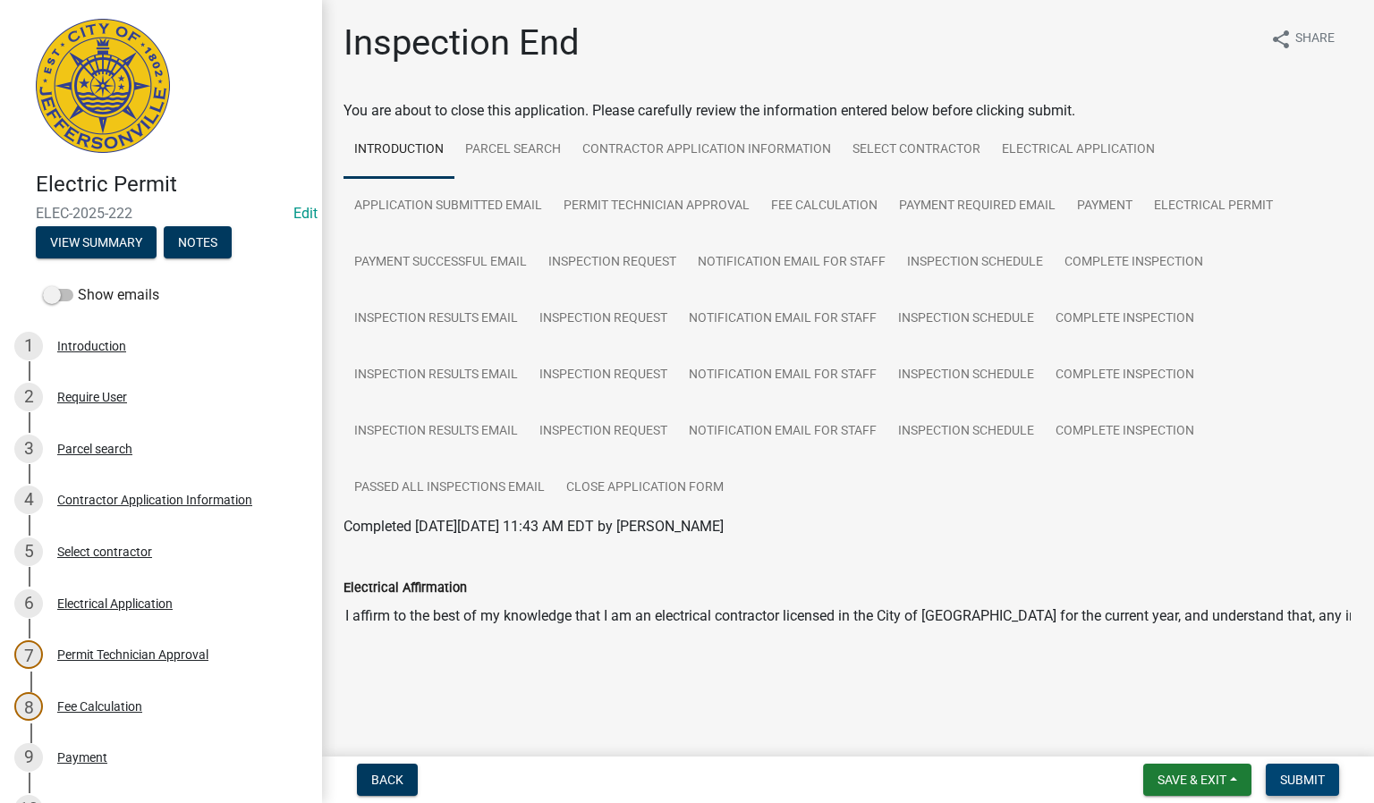
click at [1302, 784] on span "Submit" at bounding box center [1302, 780] width 45 height 14
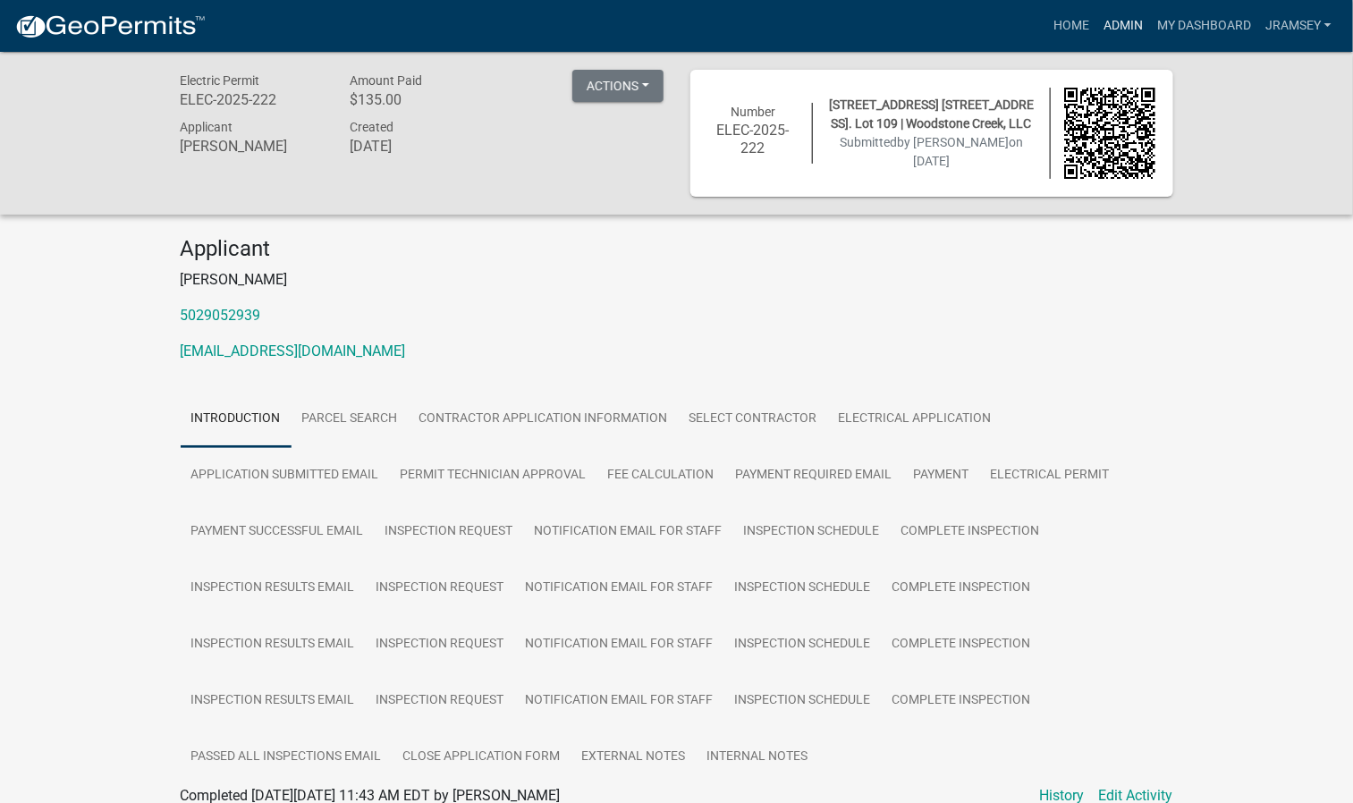
click at [1133, 30] on link "Admin" at bounding box center [1124, 26] width 54 height 34
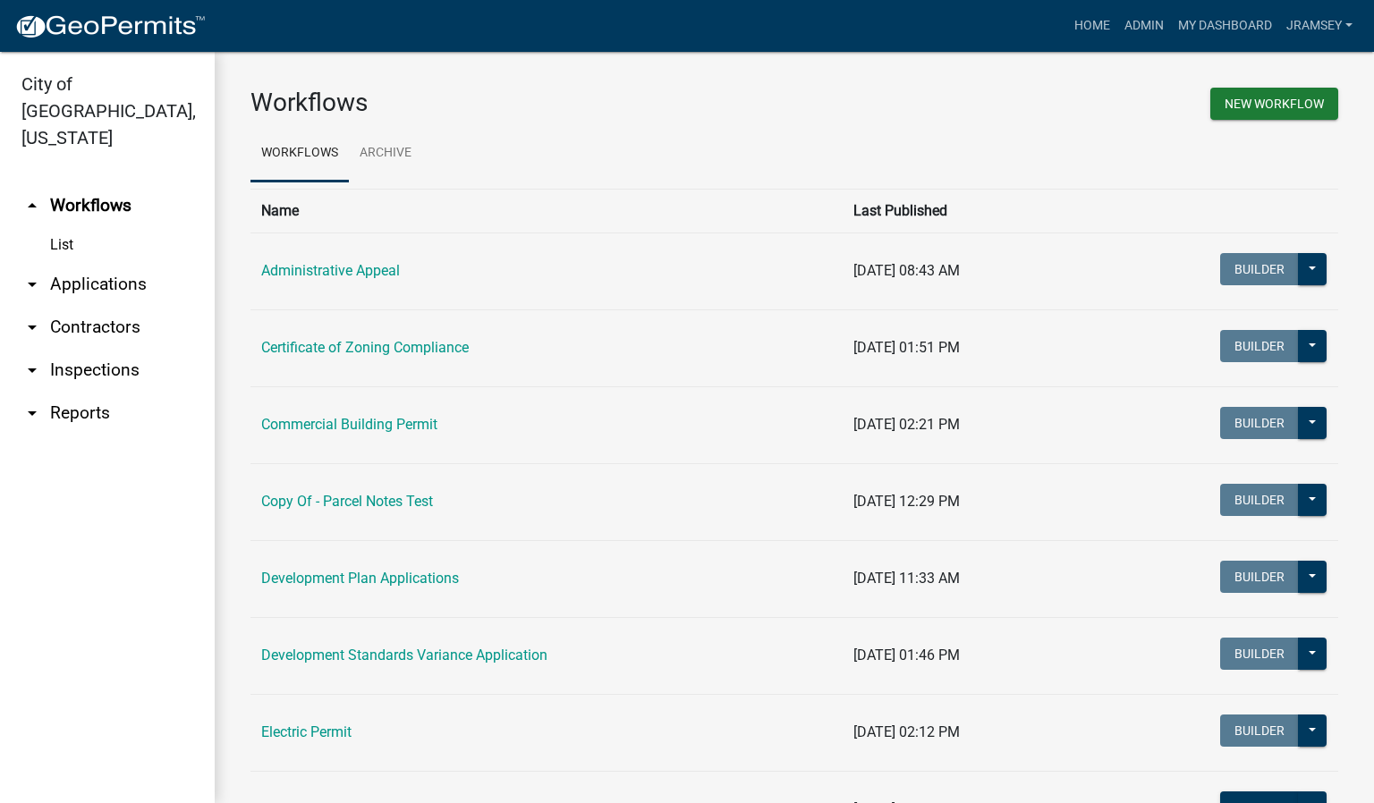
click at [95, 349] on link "arrow_drop_down Inspections" at bounding box center [107, 370] width 215 height 43
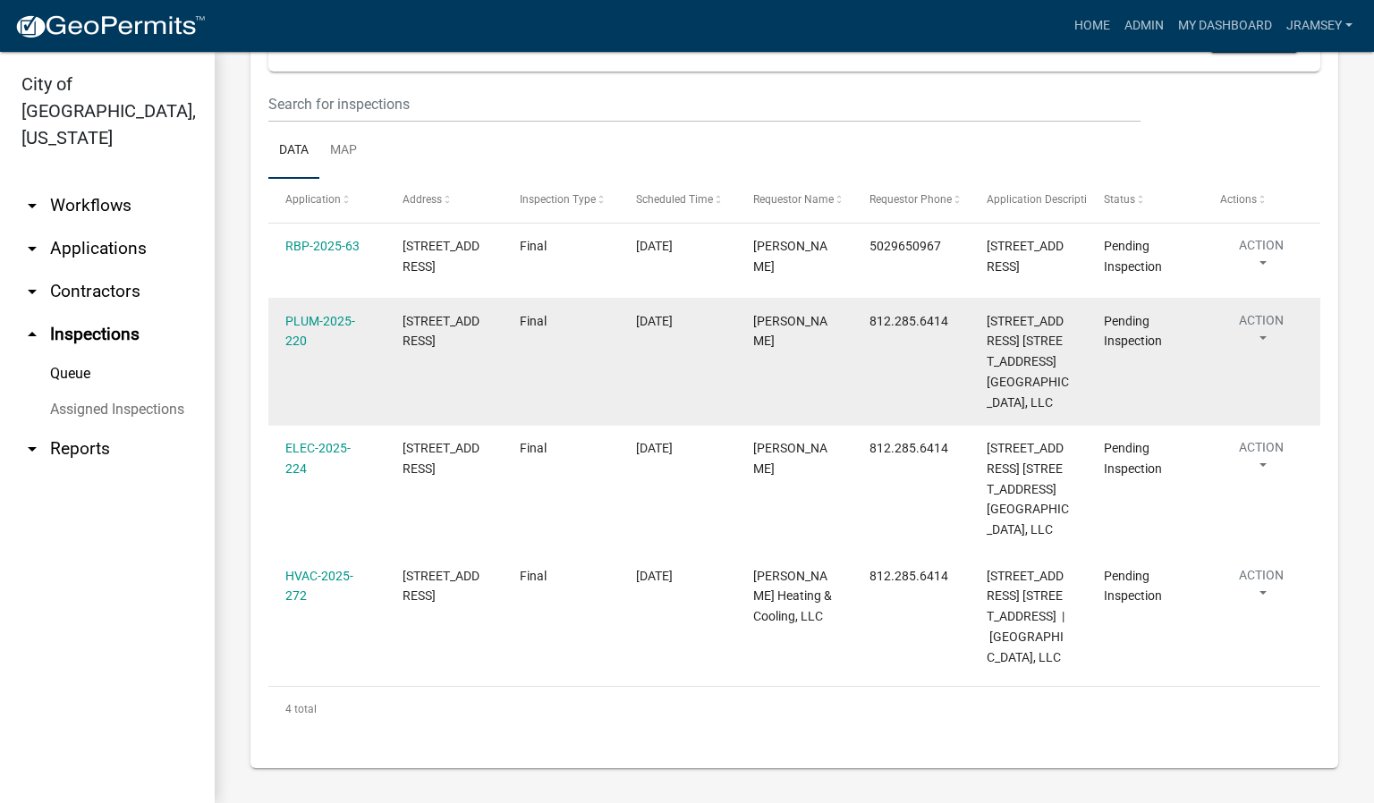
scroll to position [277, 0]
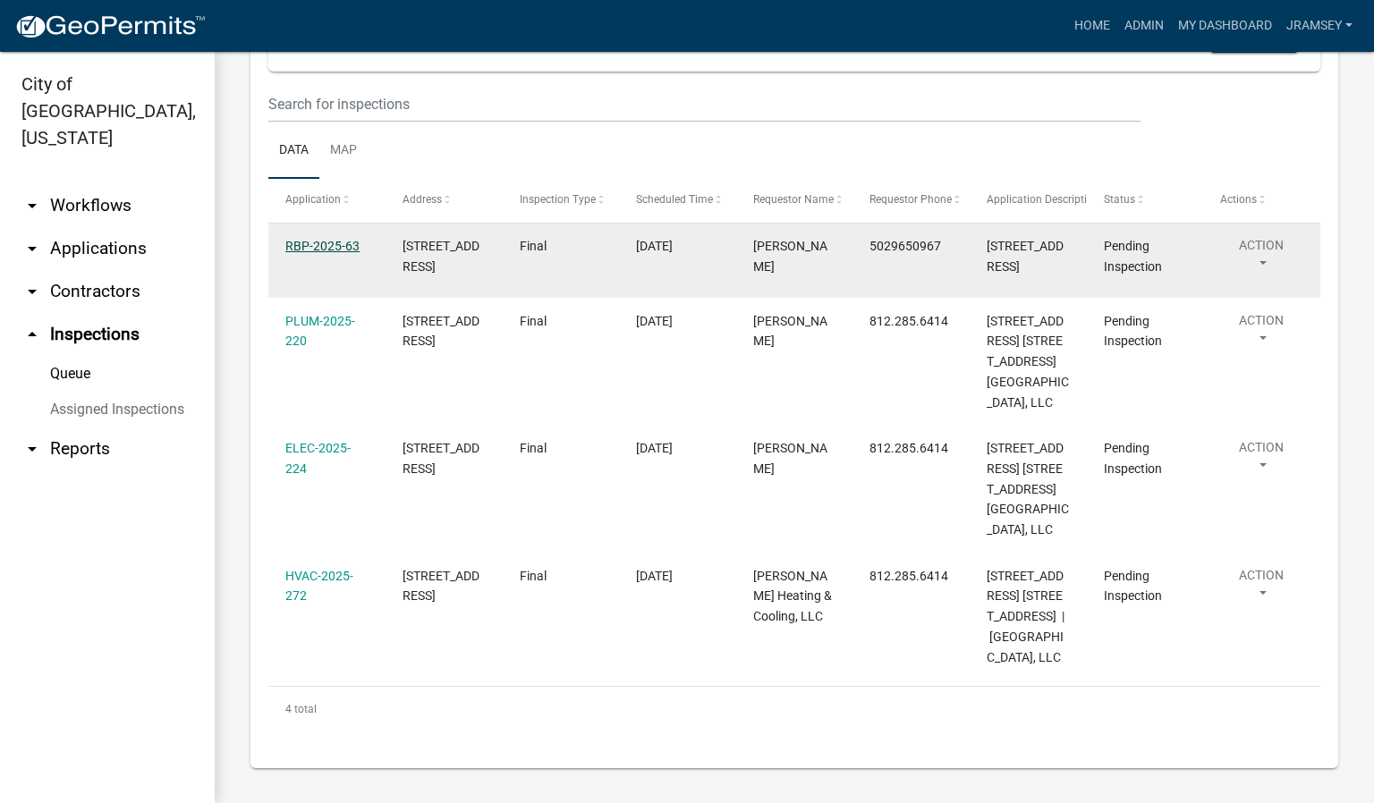
click at [314, 239] on link "RBP-2025-63" at bounding box center [322, 246] width 74 height 14
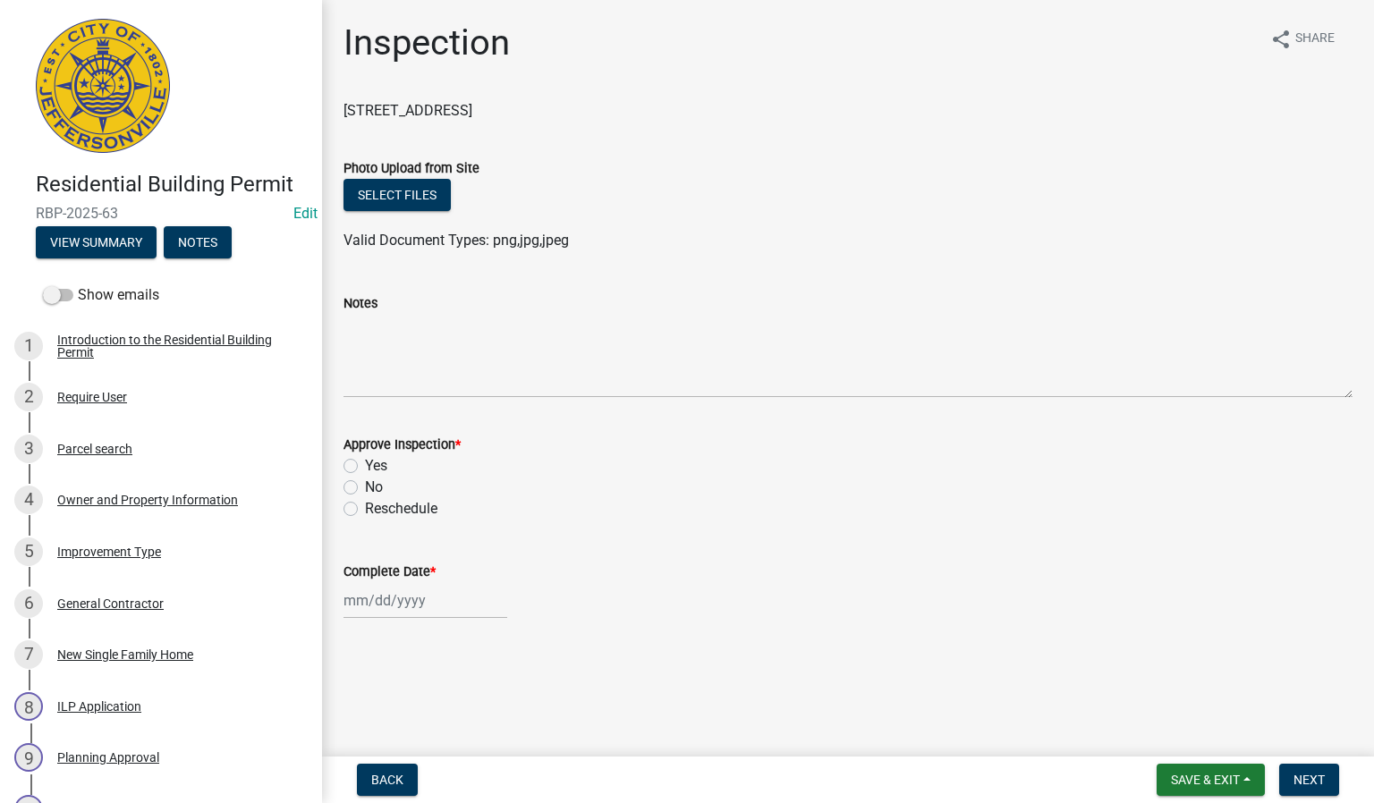
click at [365, 462] on label "Yes" at bounding box center [376, 465] width 22 height 21
click at [365, 462] on input "Yes" at bounding box center [371, 461] width 12 height 12
radio input "true"
select select "8"
select select "2025"
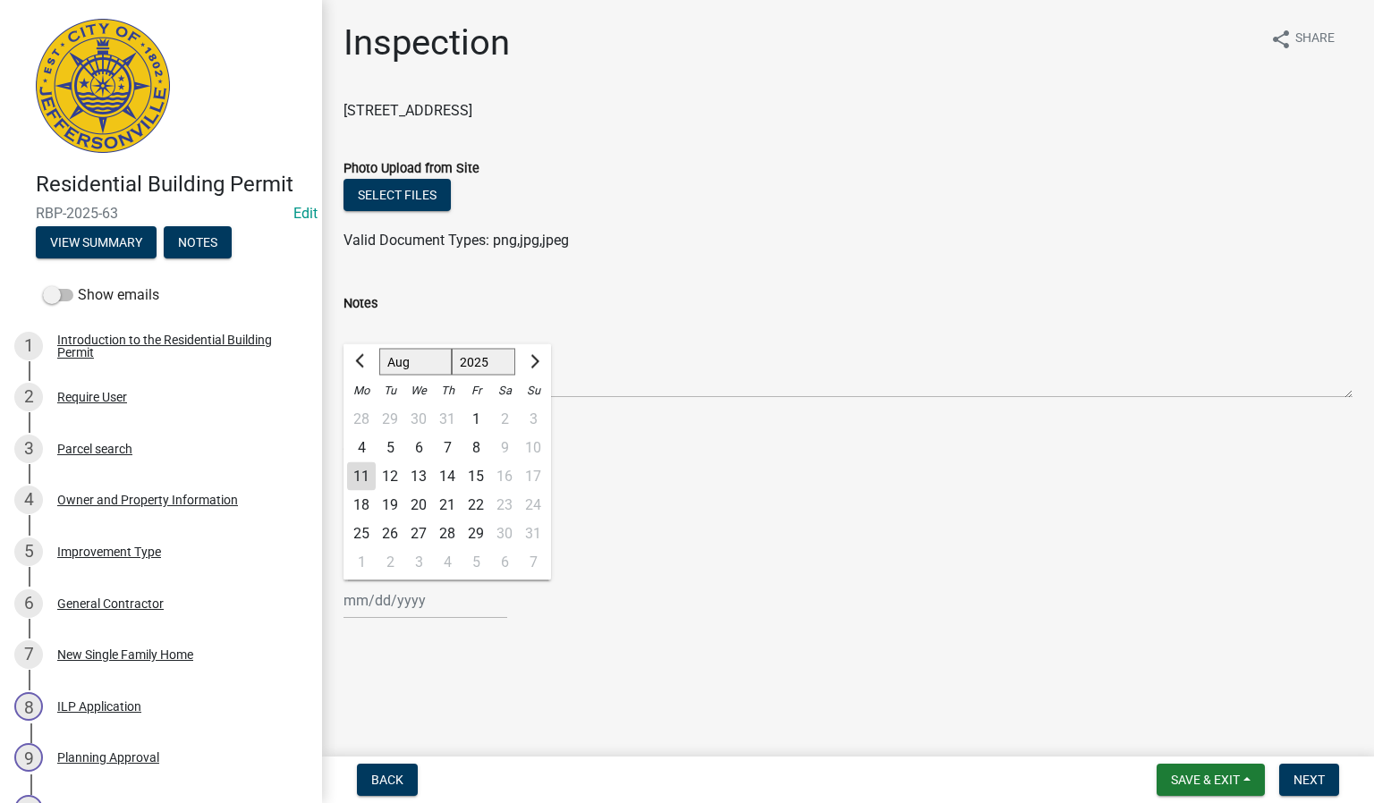
click at [377, 606] on div "[PERSON_NAME] Feb Mar Apr [PERSON_NAME][DATE] Oct Nov [DATE] 1526 1527 1528 152…" at bounding box center [425, 600] width 164 height 37
click at [362, 475] on div "11" at bounding box center [361, 476] width 29 height 29
type input "[DATE]"
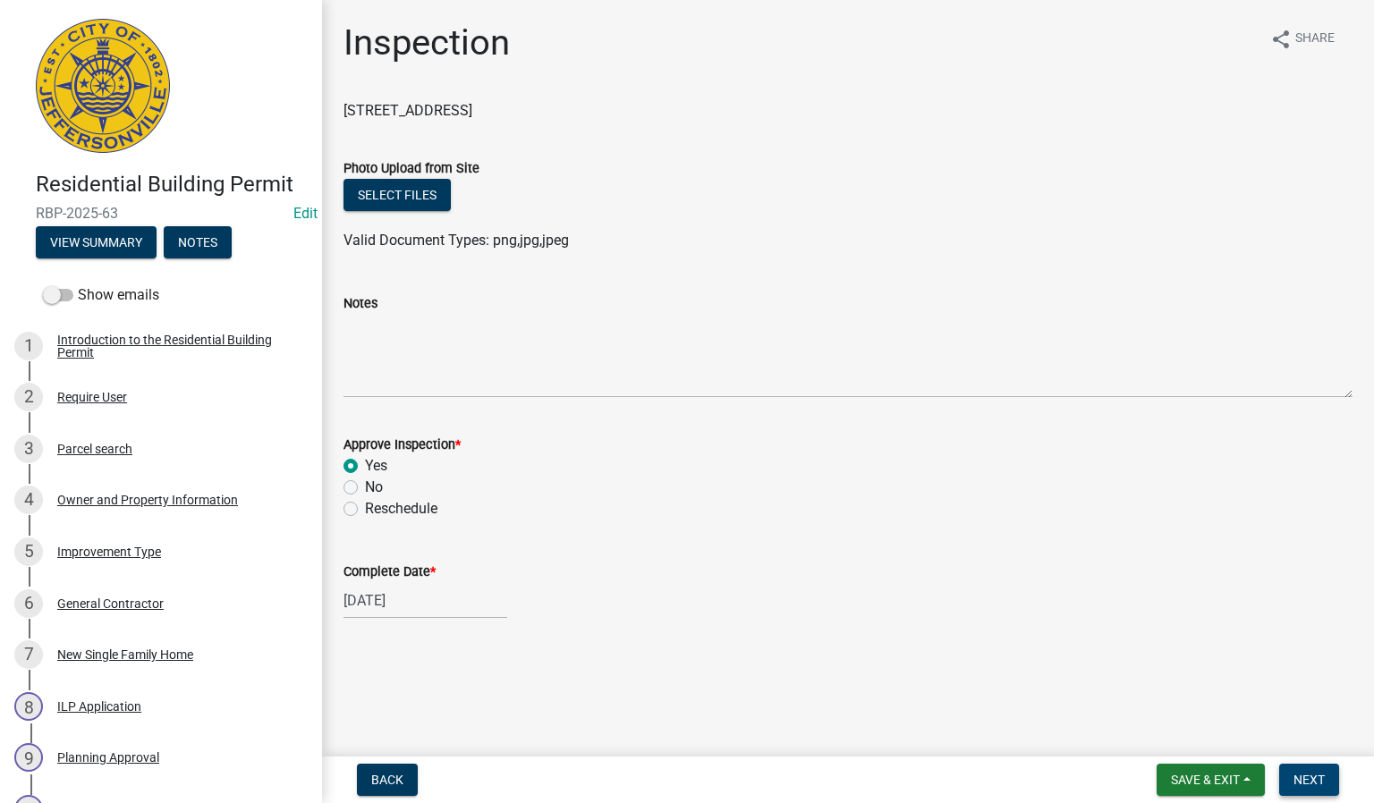
click at [1299, 781] on span "Next" at bounding box center [1308, 780] width 31 height 14
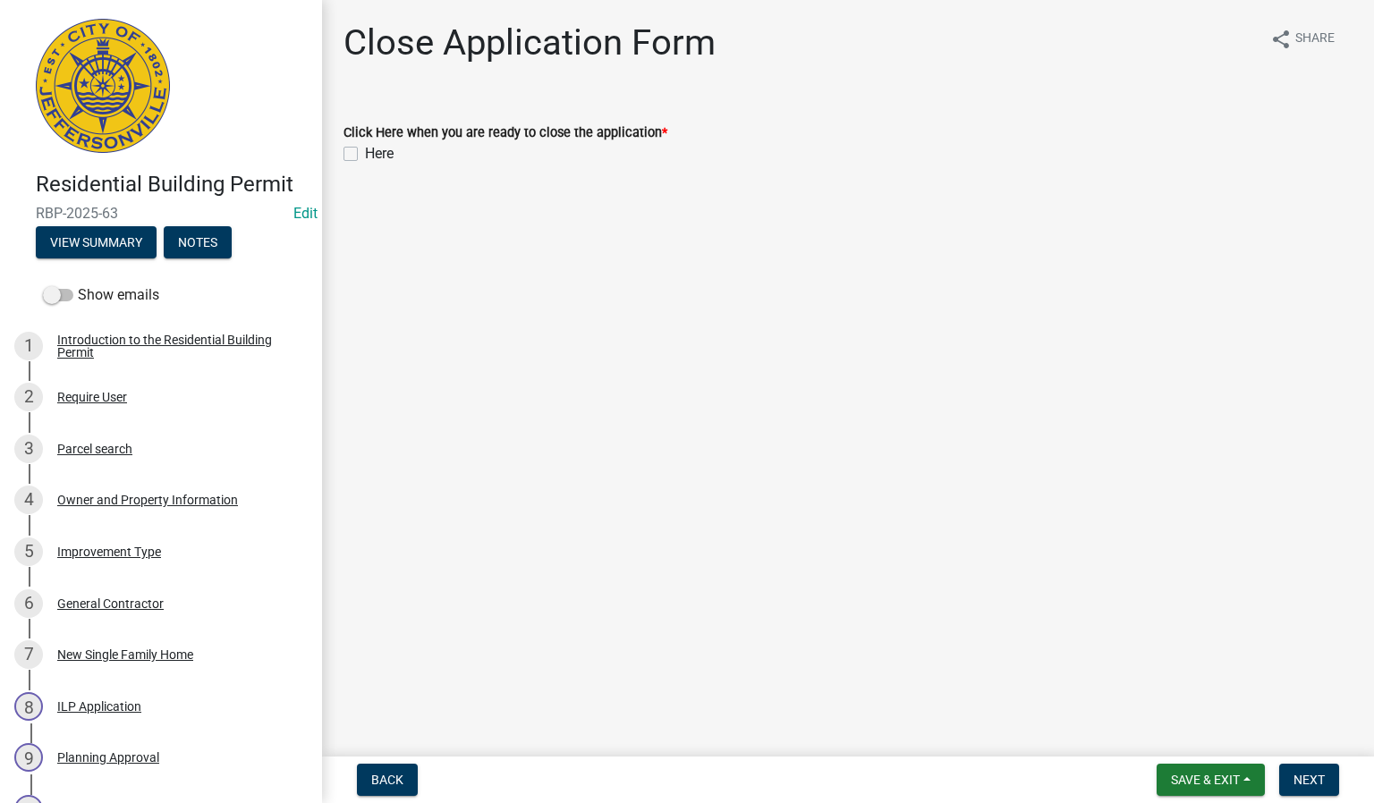
click at [365, 153] on label "Here" at bounding box center [379, 153] width 29 height 21
click at [365, 153] on input "Here" at bounding box center [371, 149] width 12 height 12
checkbox input "true"
click at [1304, 779] on span "Next" at bounding box center [1308, 780] width 31 height 14
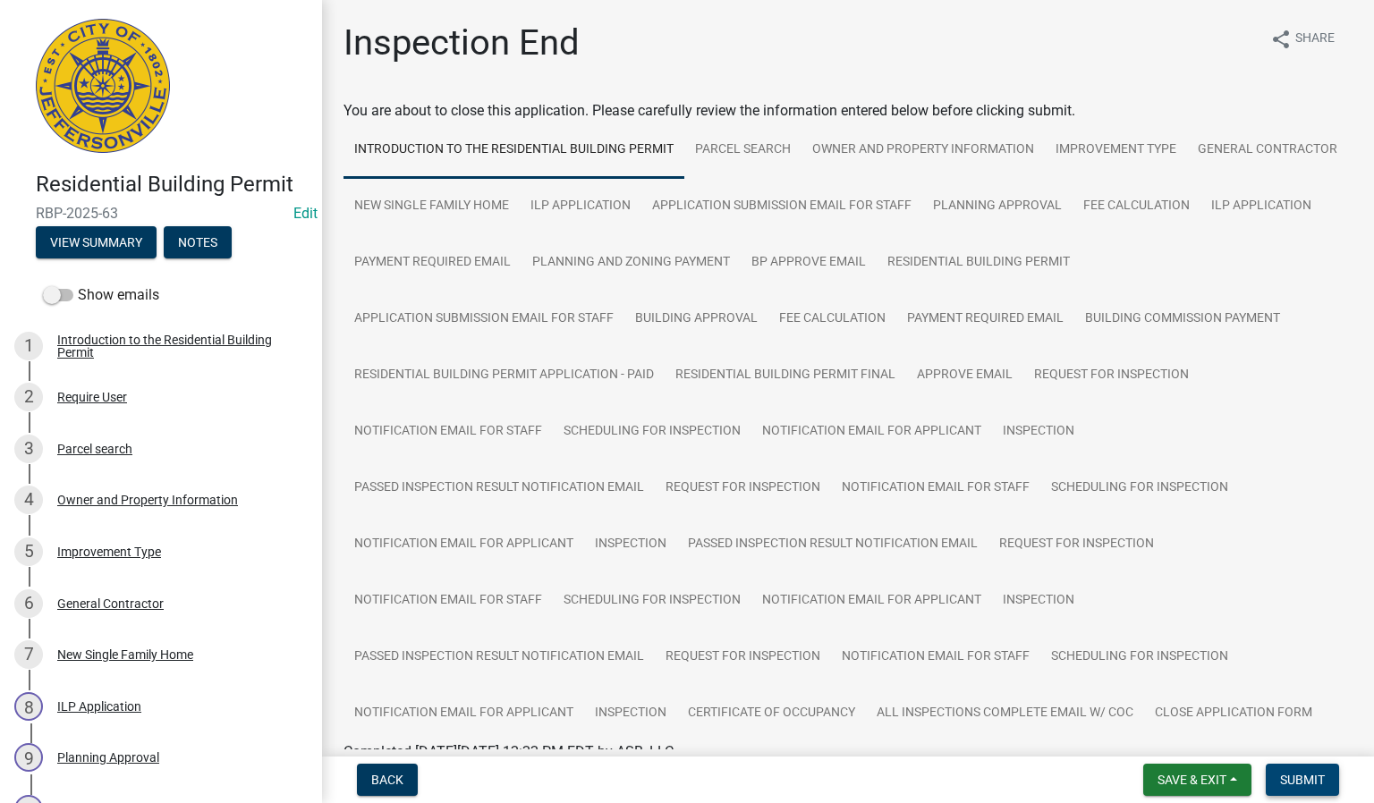
click at [1304, 784] on span "Submit" at bounding box center [1302, 780] width 45 height 14
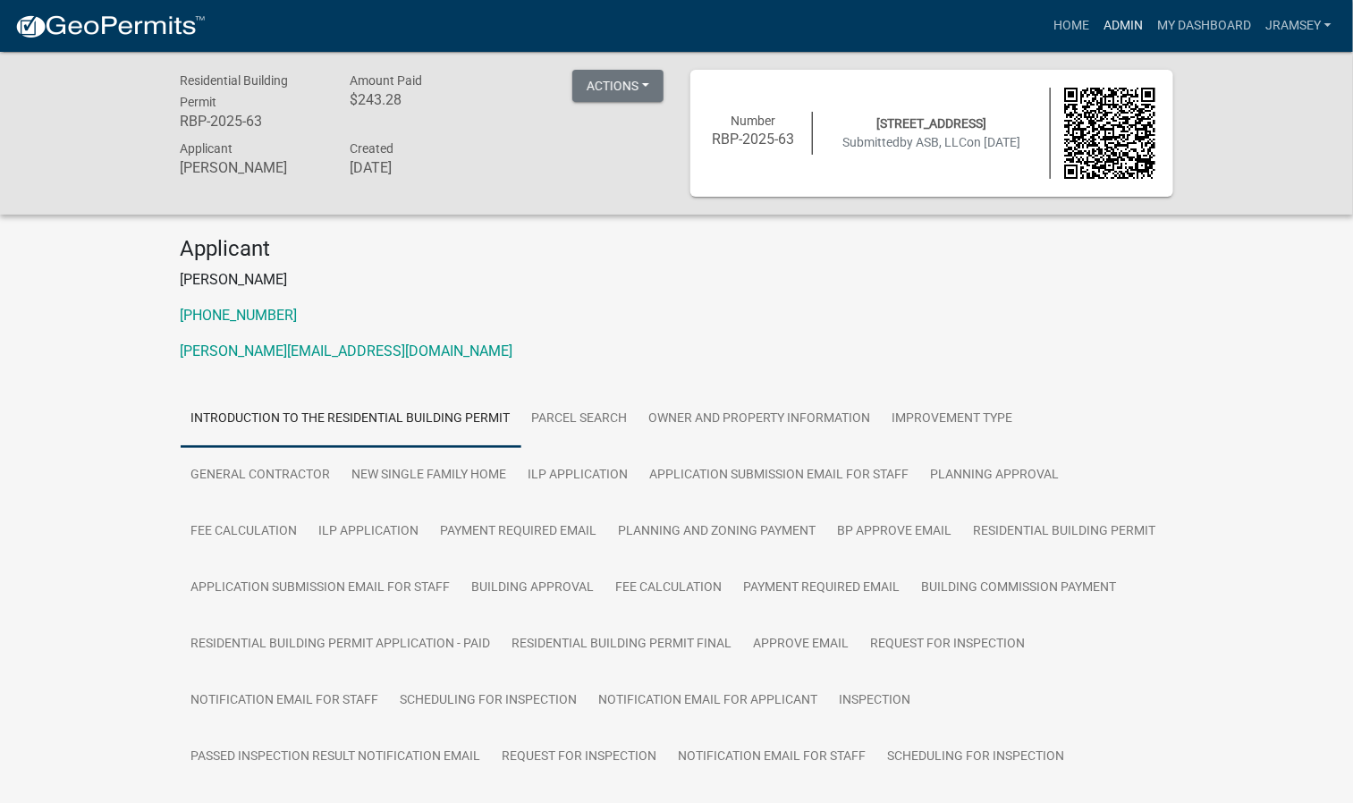
click at [1125, 25] on link "Admin" at bounding box center [1124, 26] width 54 height 34
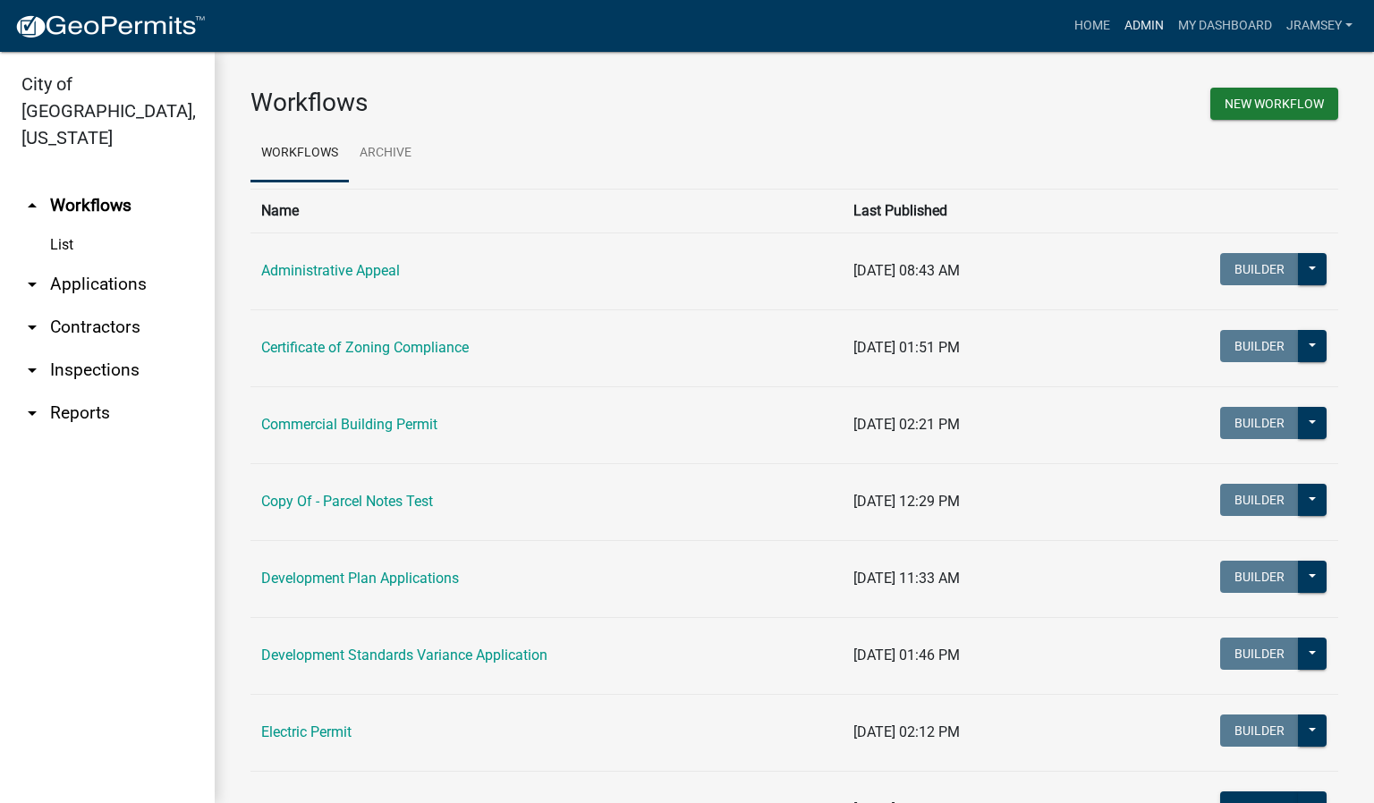
click at [1125, 25] on link "Admin" at bounding box center [1144, 26] width 54 height 34
click at [106, 349] on link "arrow_drop_down Inspections" at bounding box center [107, 370] width 215 height 43
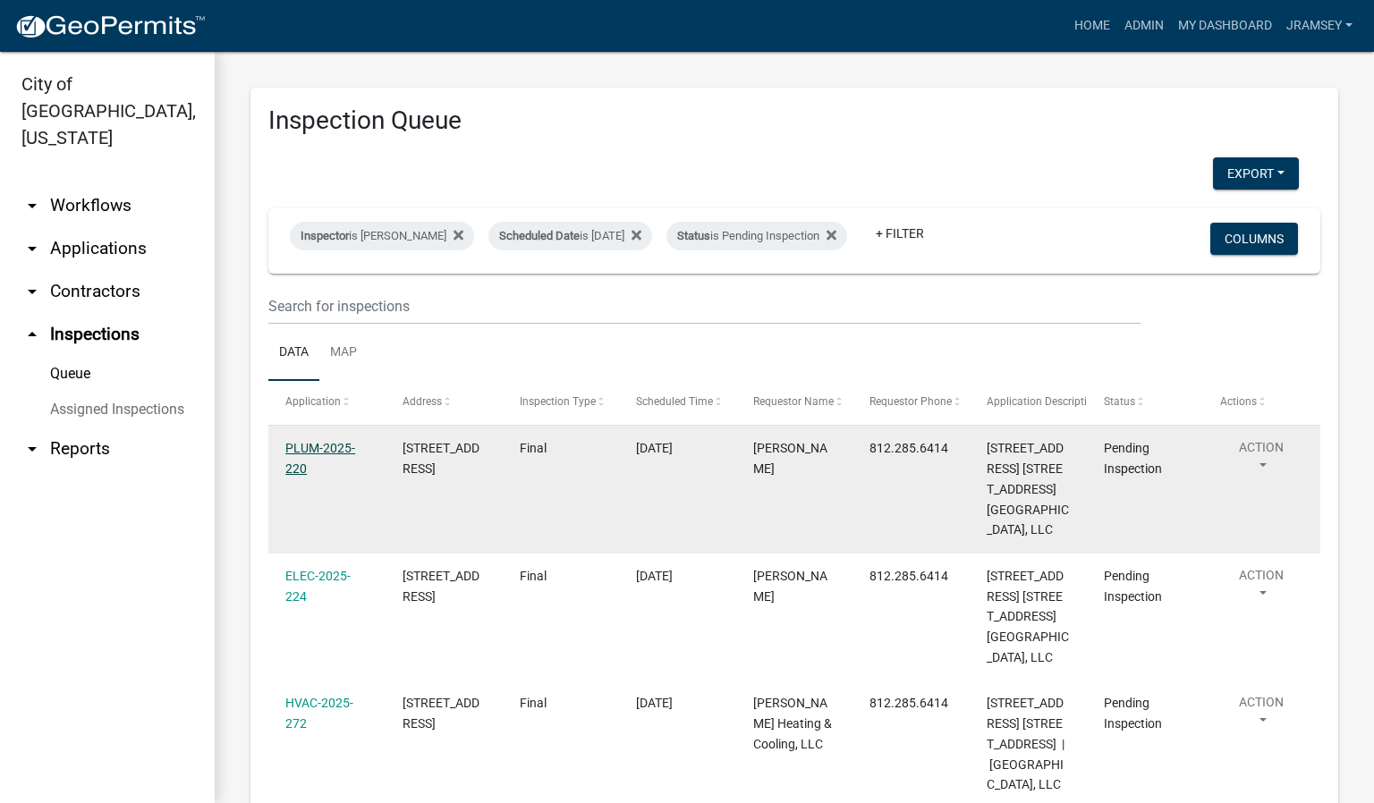
click at [307, 465] on link "PLUM-2025-220" at bounding box center [320, 458] width 70 height 35
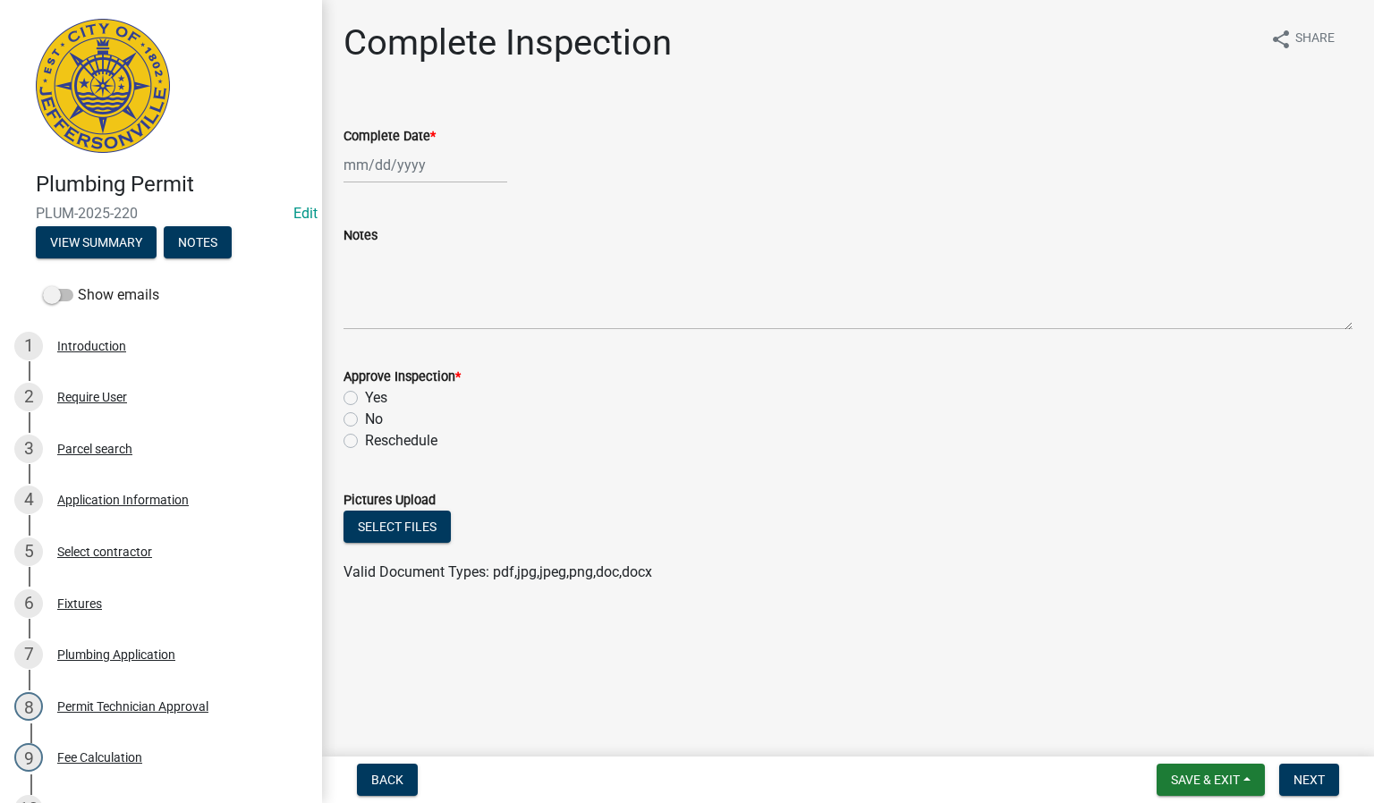
select select "8"
select select "2025"
click at [377, 165] on div "[PERSON_NAME] Feb Mar Apr [PERSON_NAME][DATE] Oct Nov [DATE] 1526 1527 1528 152…" at bounding box center [425, 165] width 164 height 37
click at [368, 318] on div "11" at bounding box center [361, 317] width 29 height 29
type input "[DATE]"
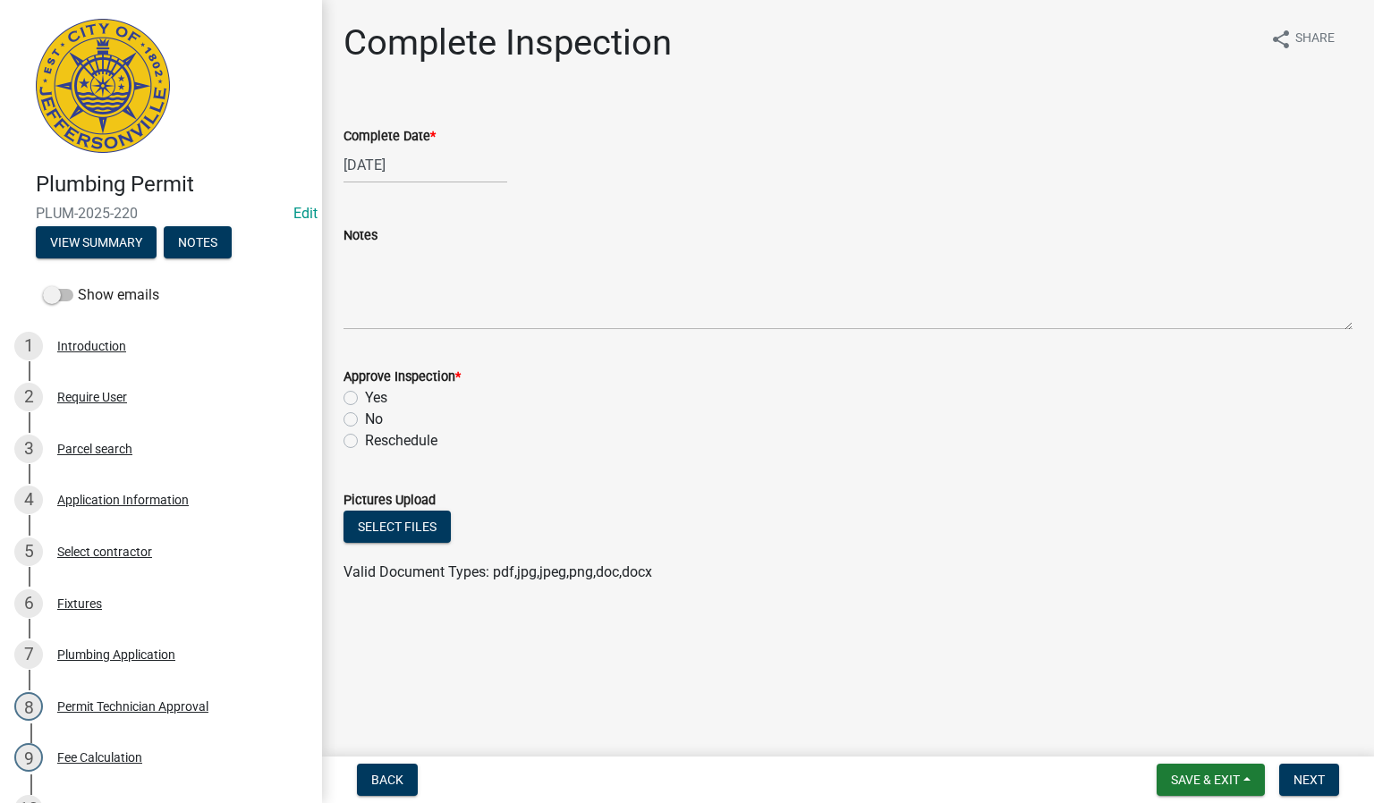
click at [365, 398] on label "Yes" at bounding box center [376, 397] width 22 height 21
click at [365, 398] on input "Yes" at bounding box center [371, 393] width 12 height 12
radio input "true"
click at [1312, 778] on span "Next" at bounding box center [1308, 780] width 31 height 14
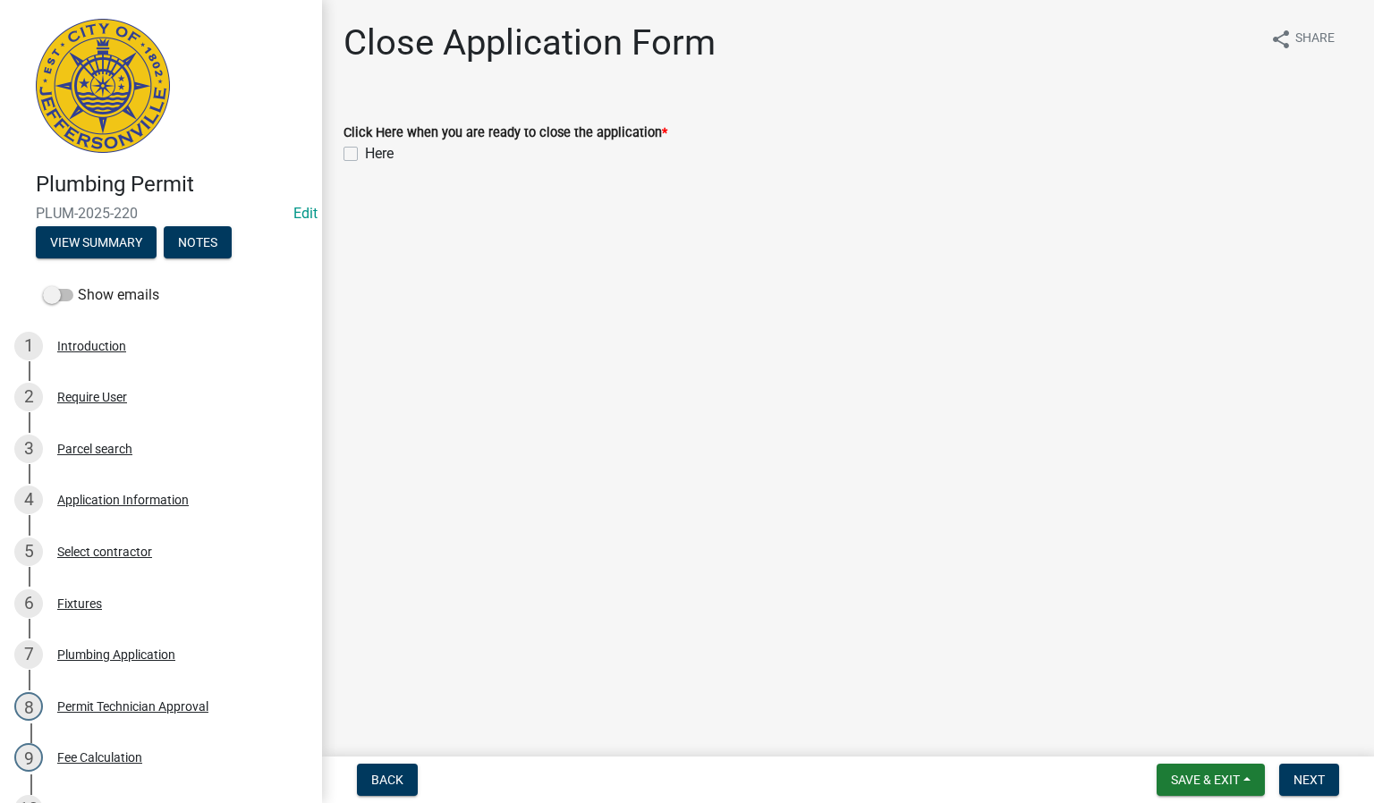
click at [365, 151] on label "Here" at bounding box center [379, 153] width 29 height 21
click at [365, 151] on input "Here" at bounding box center [371, 149] width 12 height 12
checkbox input "true"
click at [1304, 779] on span "Next" at bounding box center [1308, 780] width 31 height 14
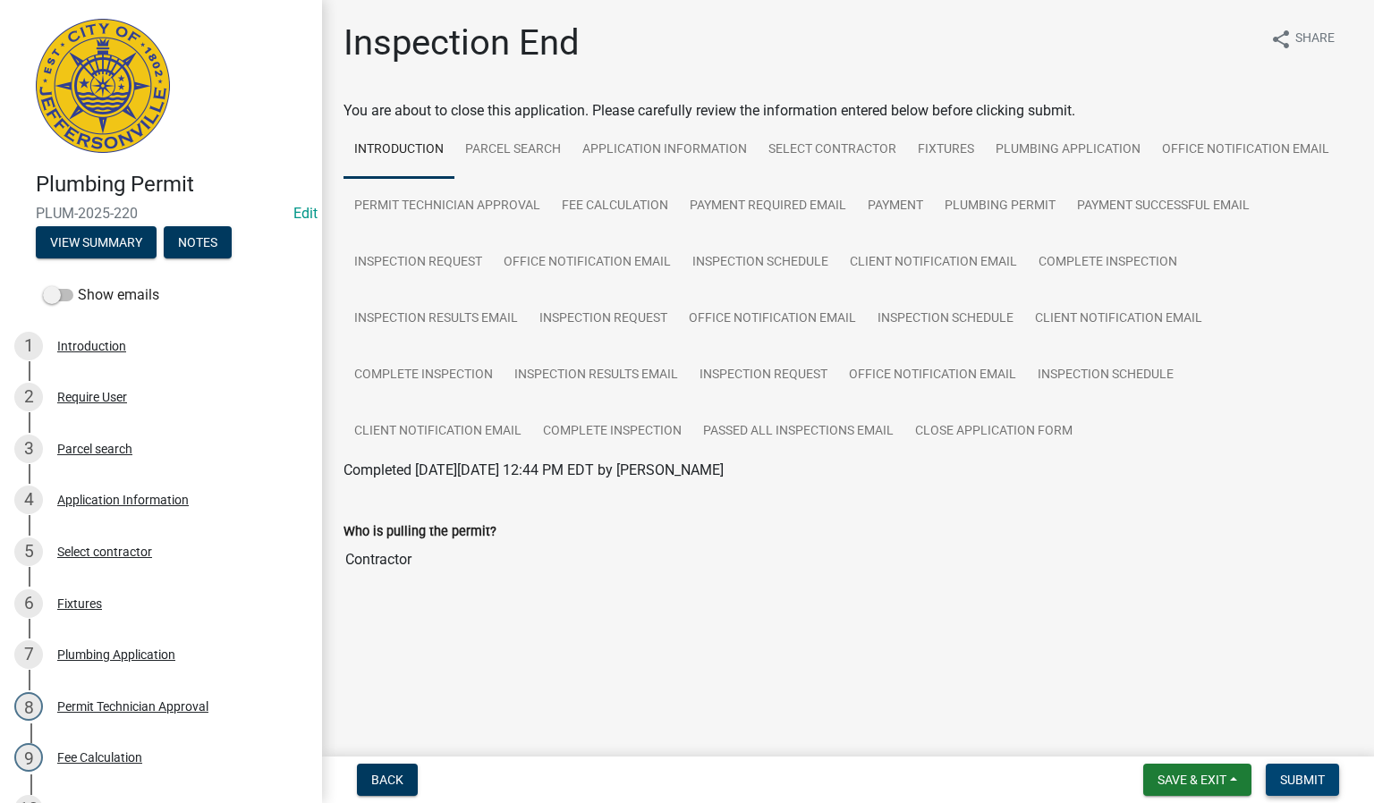
click at [1289, 781] on span "Submit" at bounding box center [1302, 780] width 45 height 14
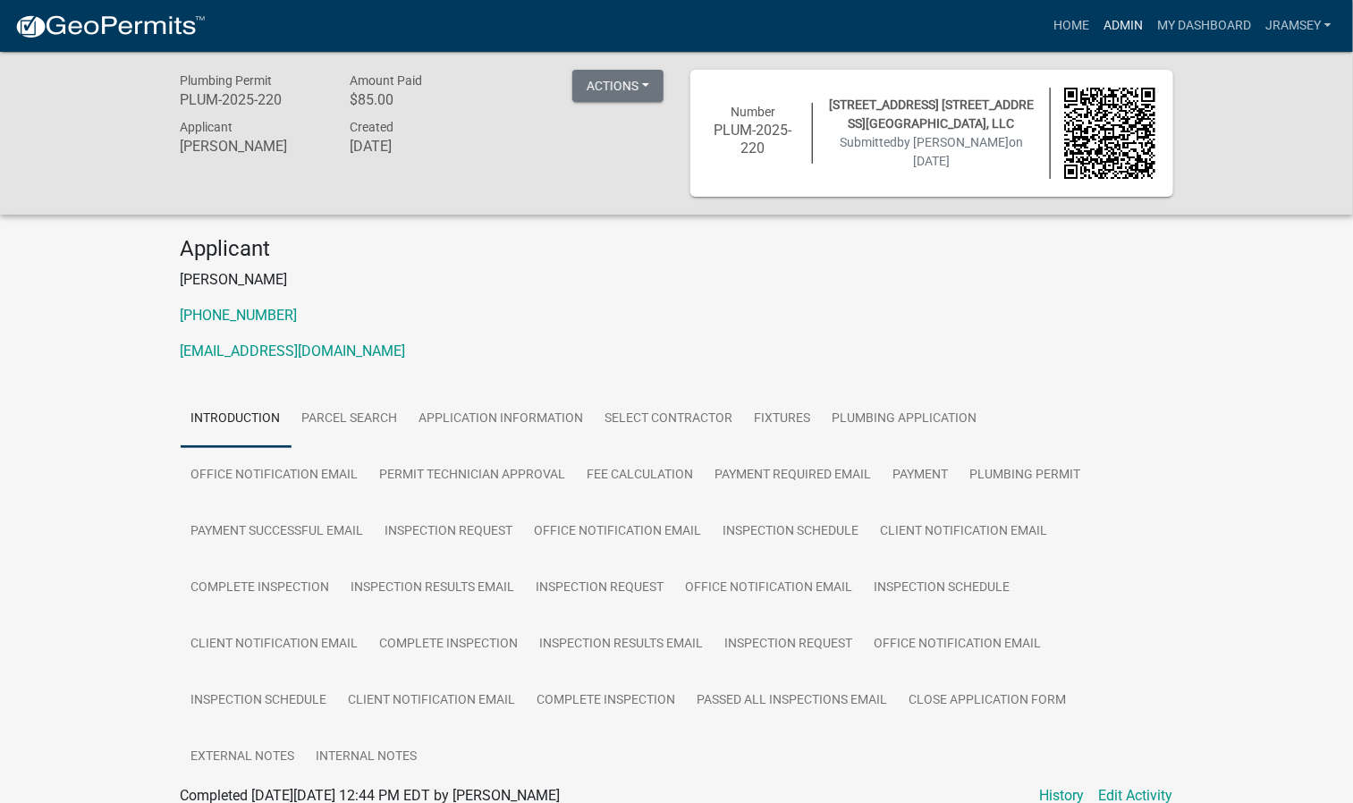
click at [1127, 24] on link "Admin" at bounding box center [1124, 26] width 54 height 34
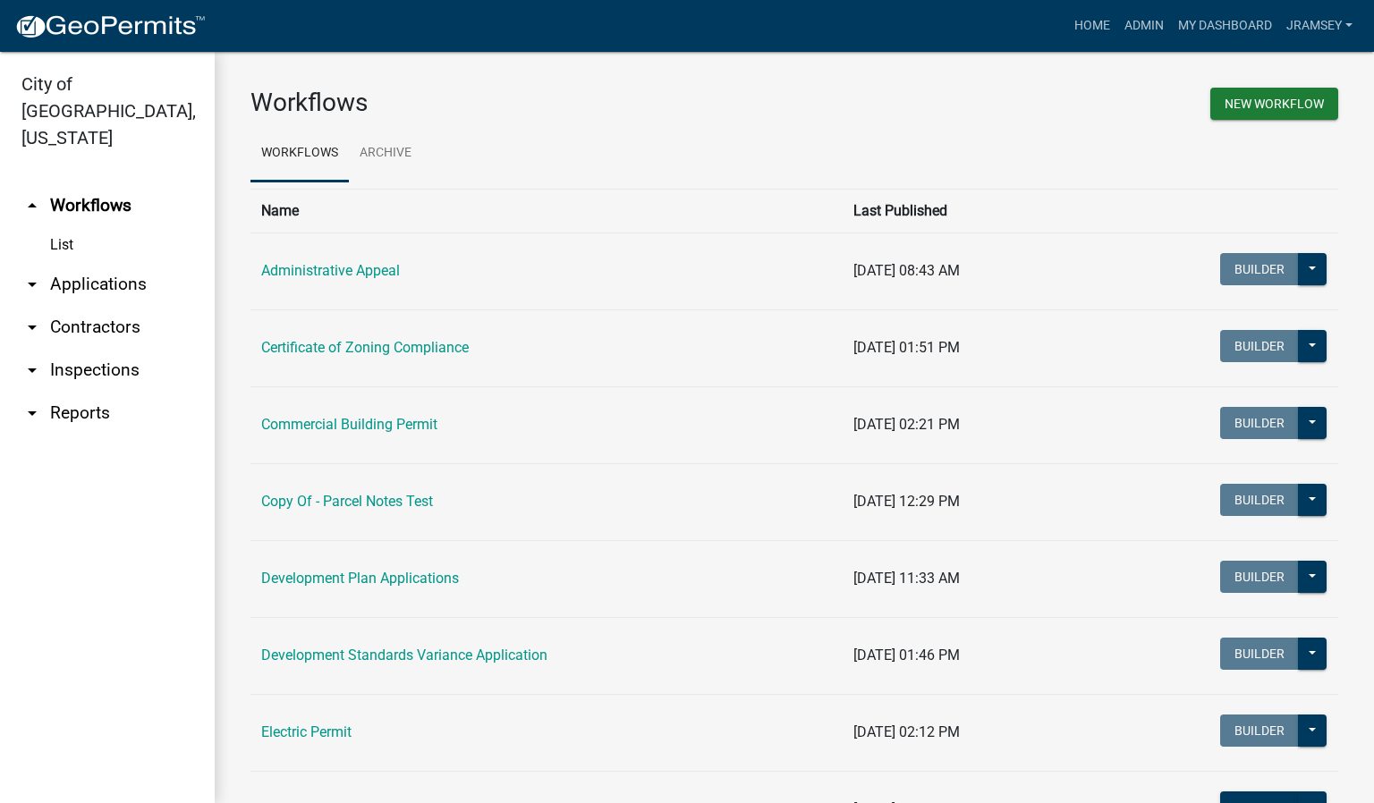
click at [81, 349] on link "arrow_drop_down Inspections" at bounding box center [107, 370] width 215 height 43
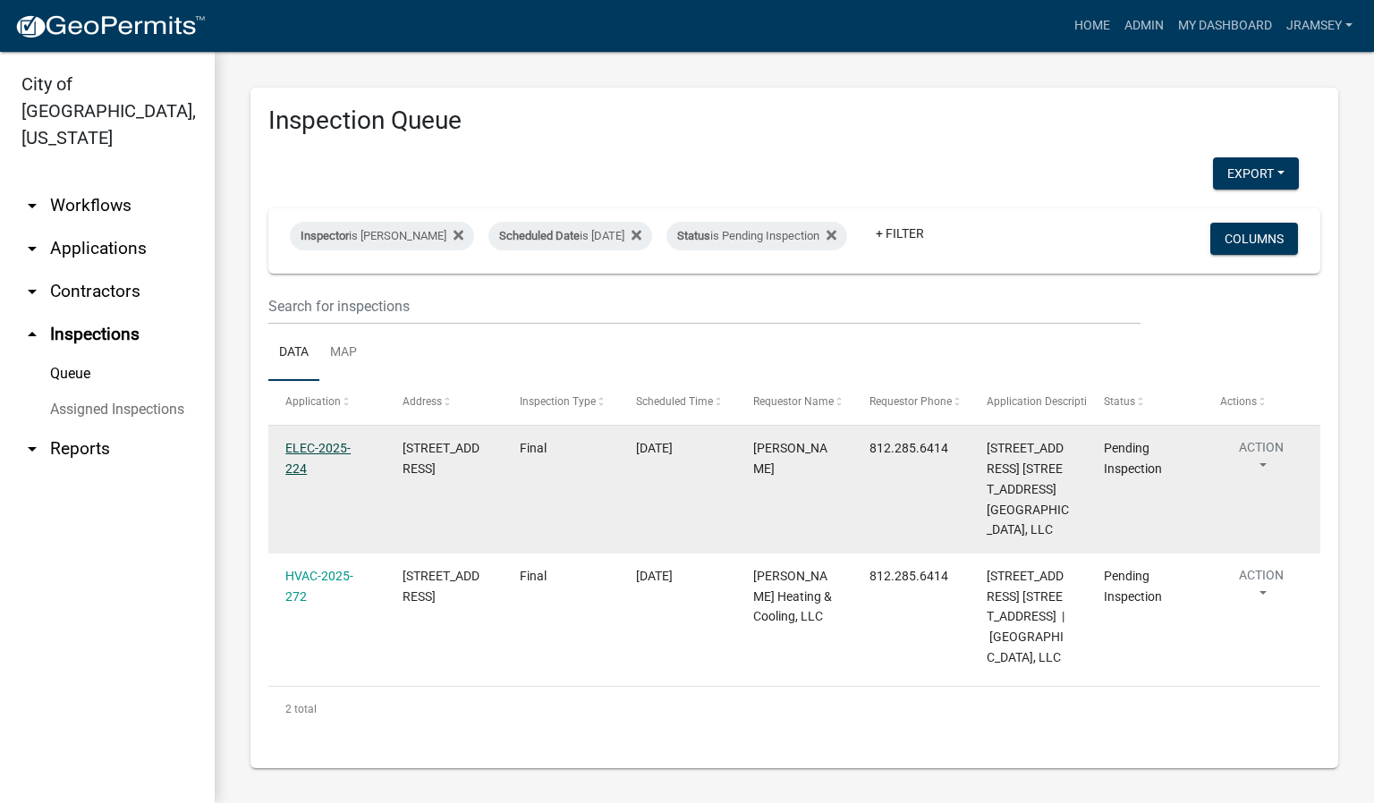
click at [312, 457] on link "ELEC-2025-224" at bounding box center [317, 458] width 65 height 35
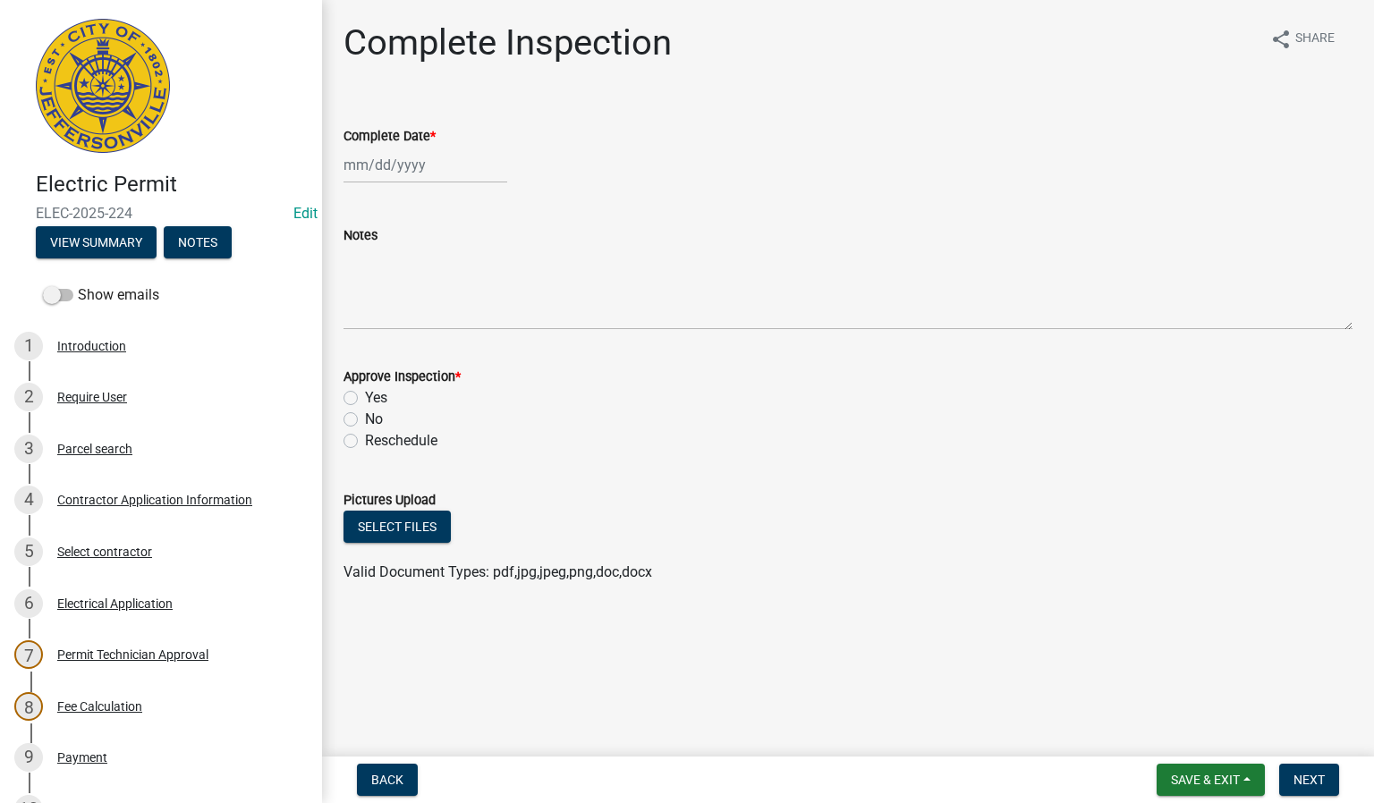
click at [384, 169] on div at bounding box center [425, 165] width 164 height 37
select select "8"
select select "2025"
click at [358, 315] on div "11" at bounding box center [361, 317] width 29 height 29
type input "[DATE]"
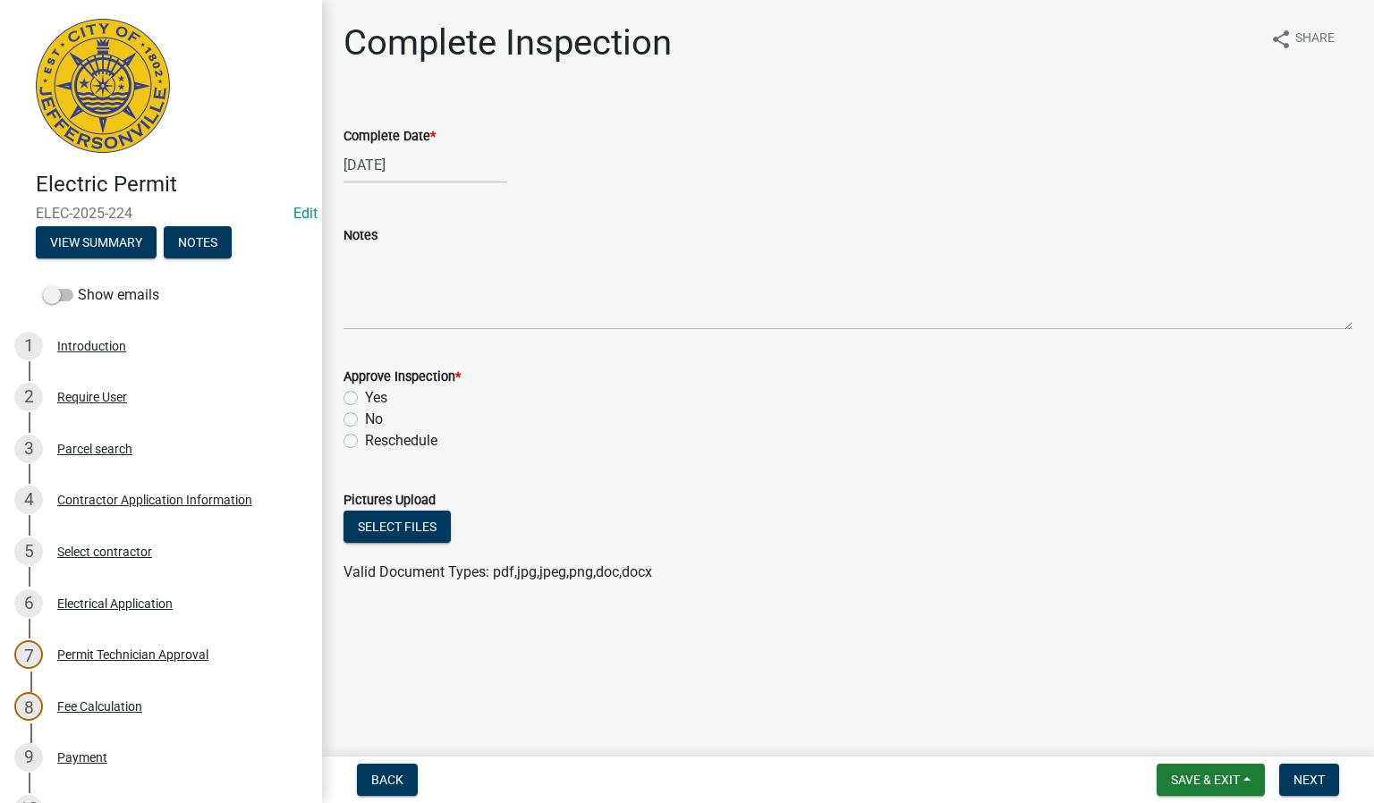
click at [365, 397] on label "Yes" at bounding box center [376, 397] width 22 height 21
click at [365, 397] on input "Yes" at bounding box center [371, 393] width 12 height 12
radio input "true"
click at [1309, 786] on span "Next" at bounding box center [1308, 780] width 31 height 14
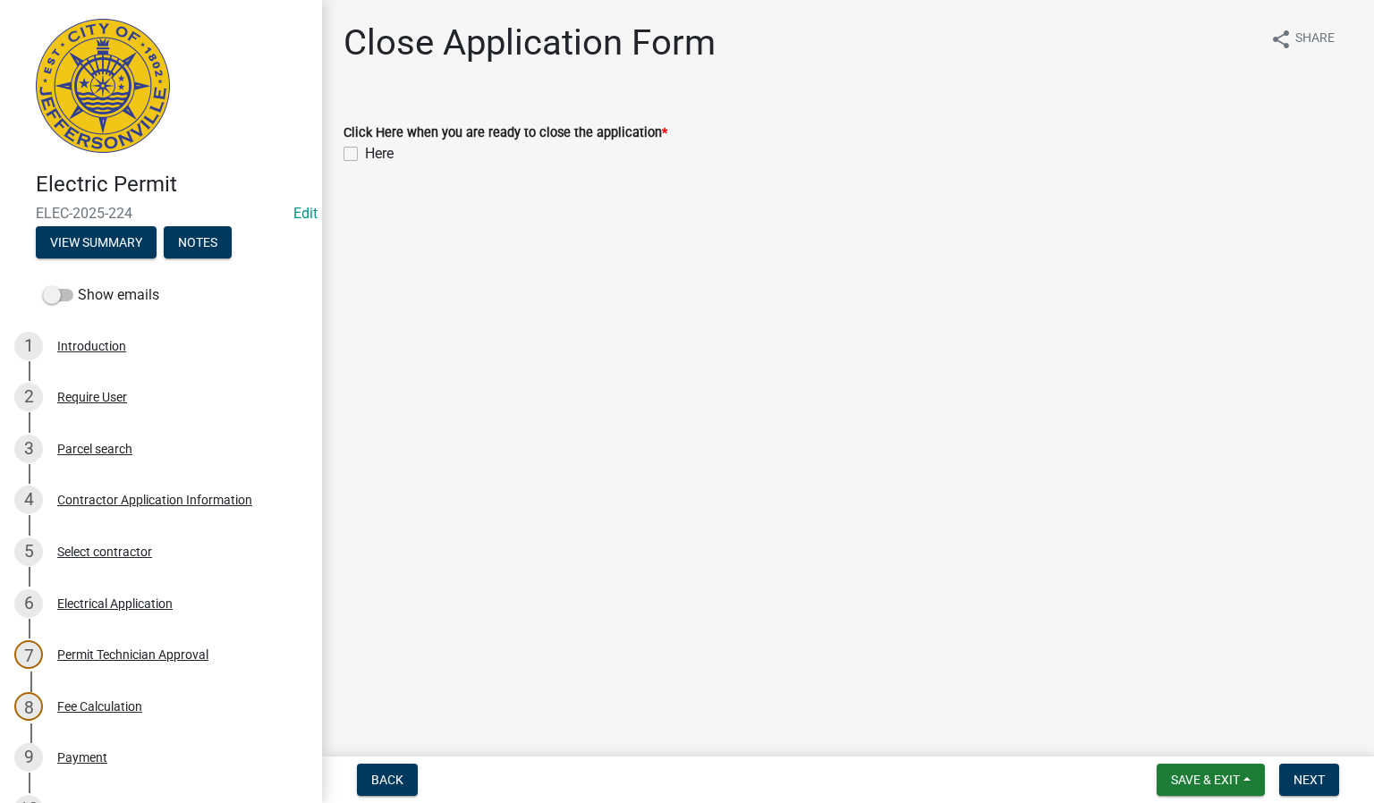
click at [365, 153] on label "Here" at bounding box center [379, 153] width 29 height 21
click at [365, 153] on input "Here" at bounding box center [371, 149] width 12 height 12
checkbox input "true"
click at [1300, 778] on span "Next" at bounding box center [1308, 780] width 31 height 14
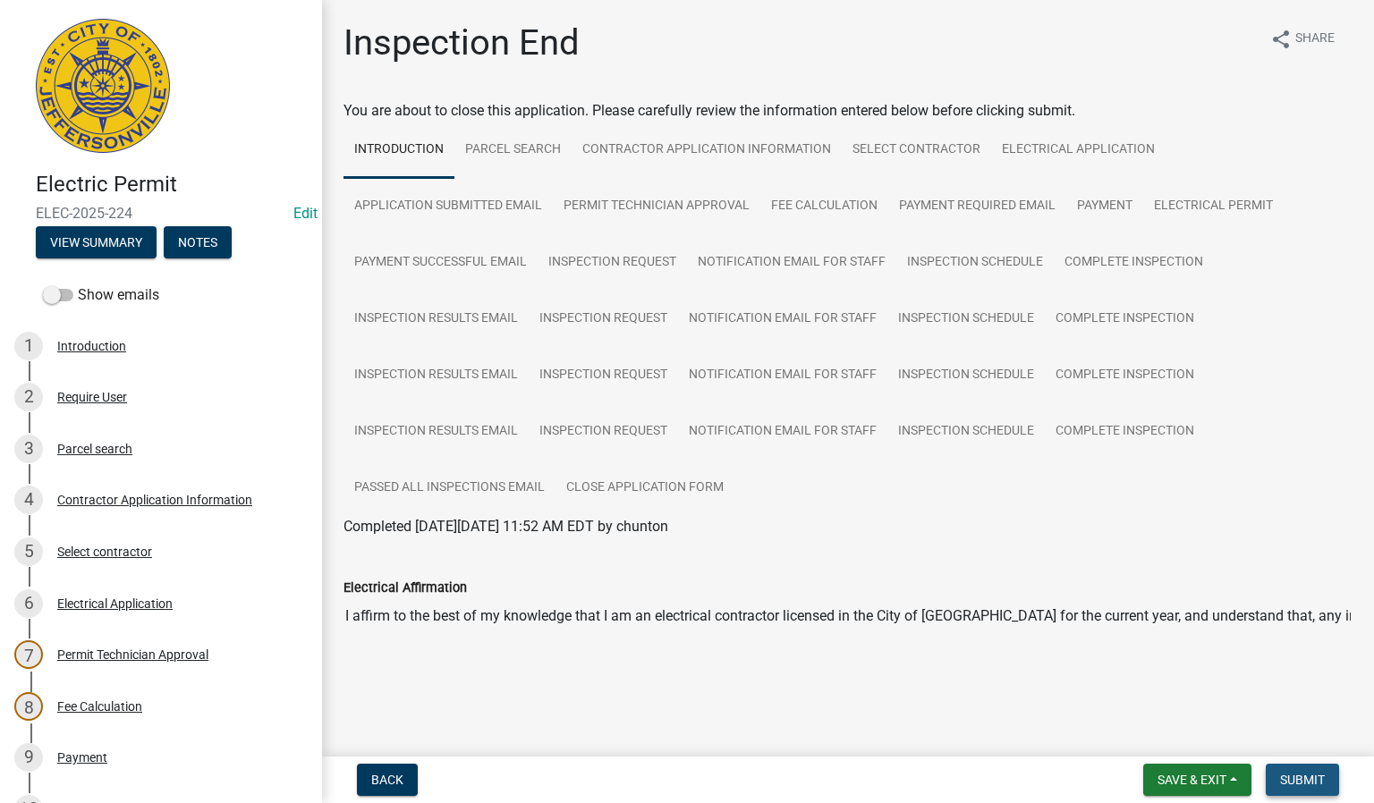
click at [1292, 779] on span "Submit" at bounding box center [1302, 780] width 45 height 14
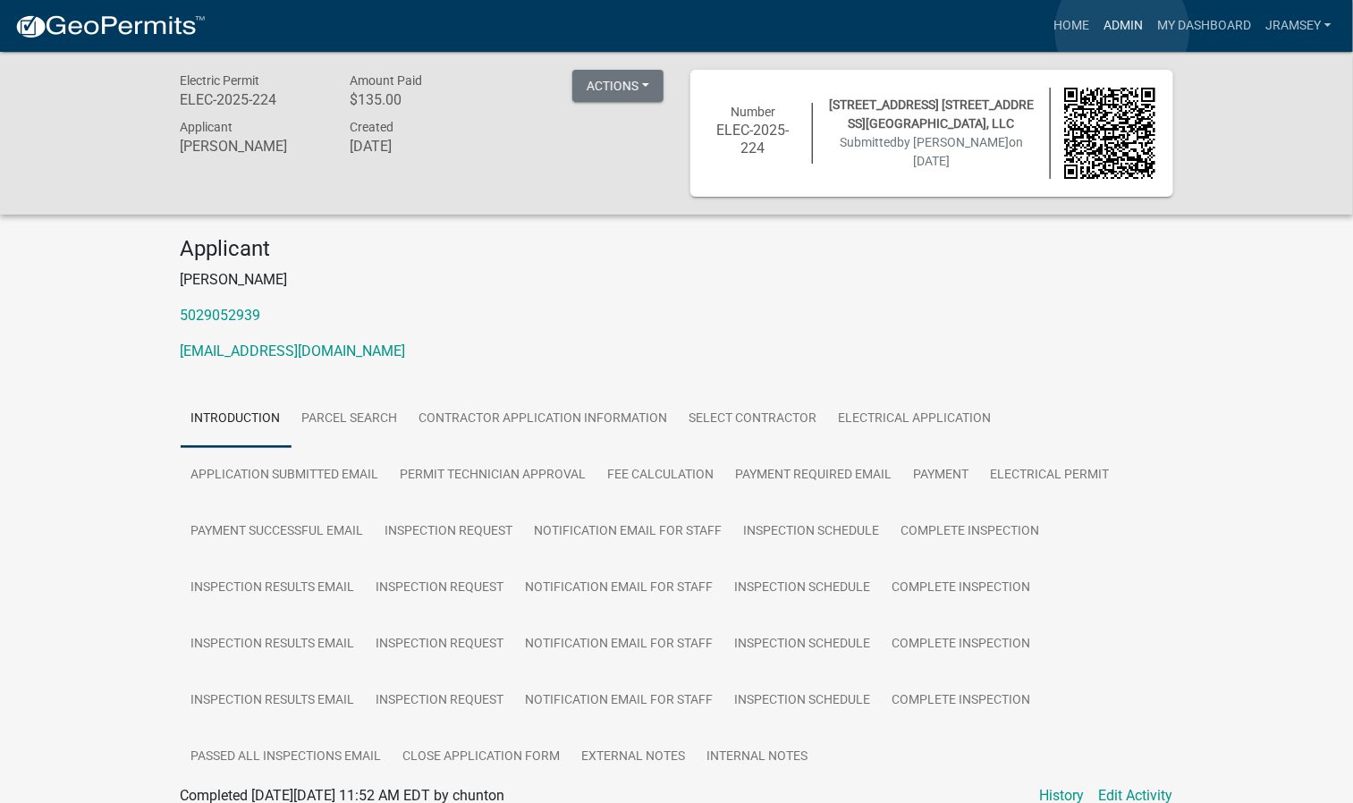
click at [1123, 30] on link "Admin" at bounding box center [1124, 26] width 54 height 34
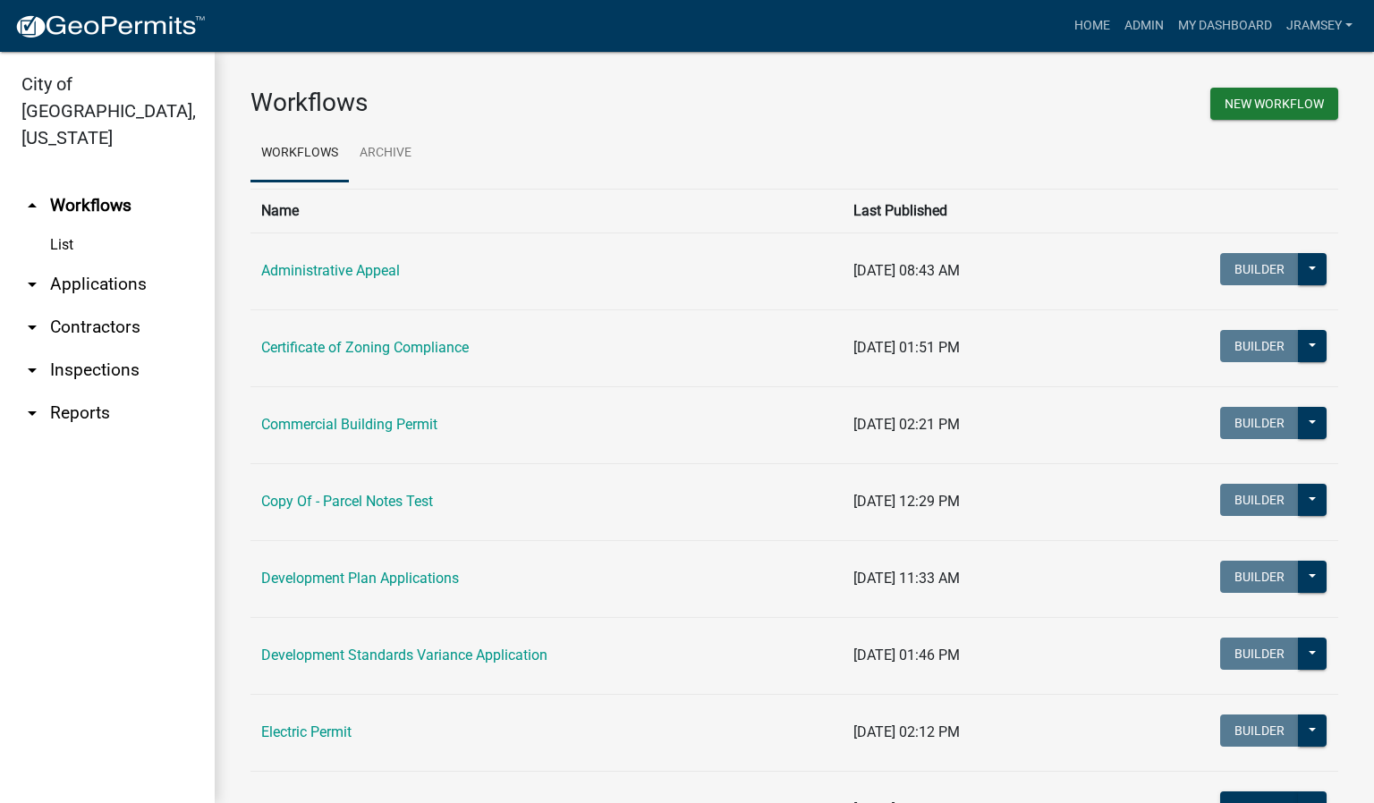
click at [89, 349] on link "arrow_drop_down Inspections" at bounding box center [107, 370] width 215 height 43
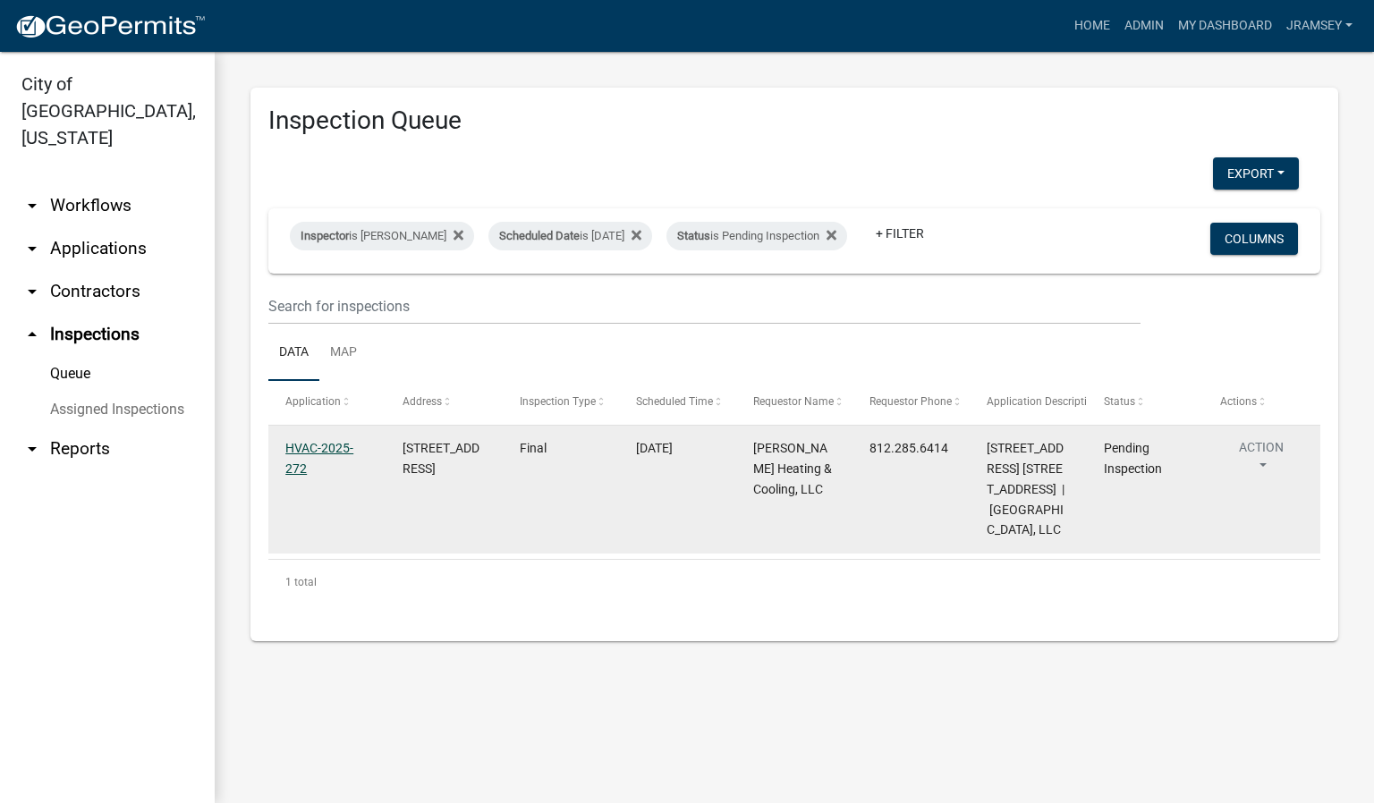
click at [303, 467] on link "HVAC-2025-272" at bounding box center [319, 458] width 68 height 35
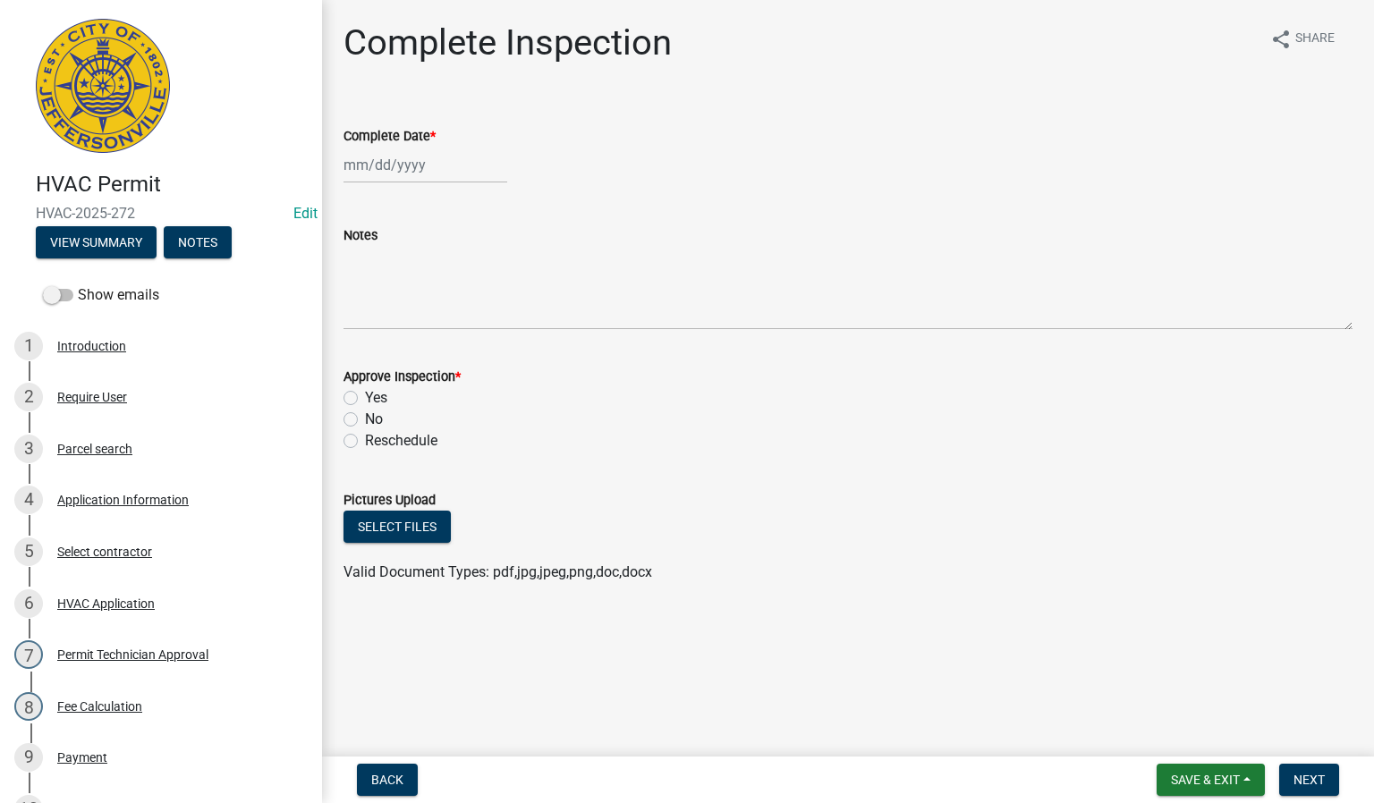
click at [354, 161] on div at bounding box center [425, 165] width 164 height 37
select select "8"
select select "2025"
click at [366, 317] on div "11" at bounding box center [361, 317] width 29 height 29
type input "[DATE]"
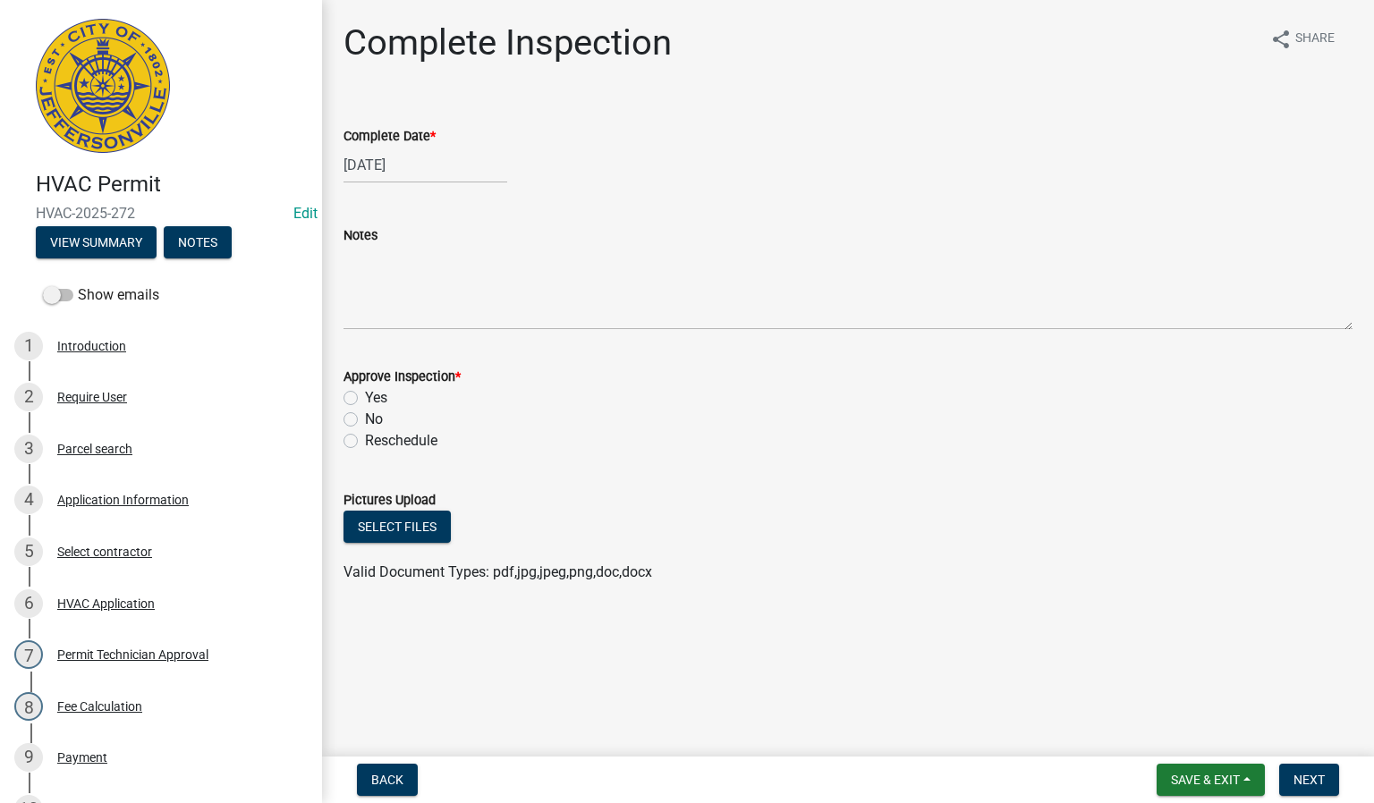
click at [365, 393] on label "Yes" at bounding box center [376, 397] width 22 height 21
click at [365, 393] on input "Yes" at bounding box center [371, 393] width 12 height 12
radio input "true"
click at [1299, 770] on button "Next" at bounding box center [1309, 780] width 60 height 32
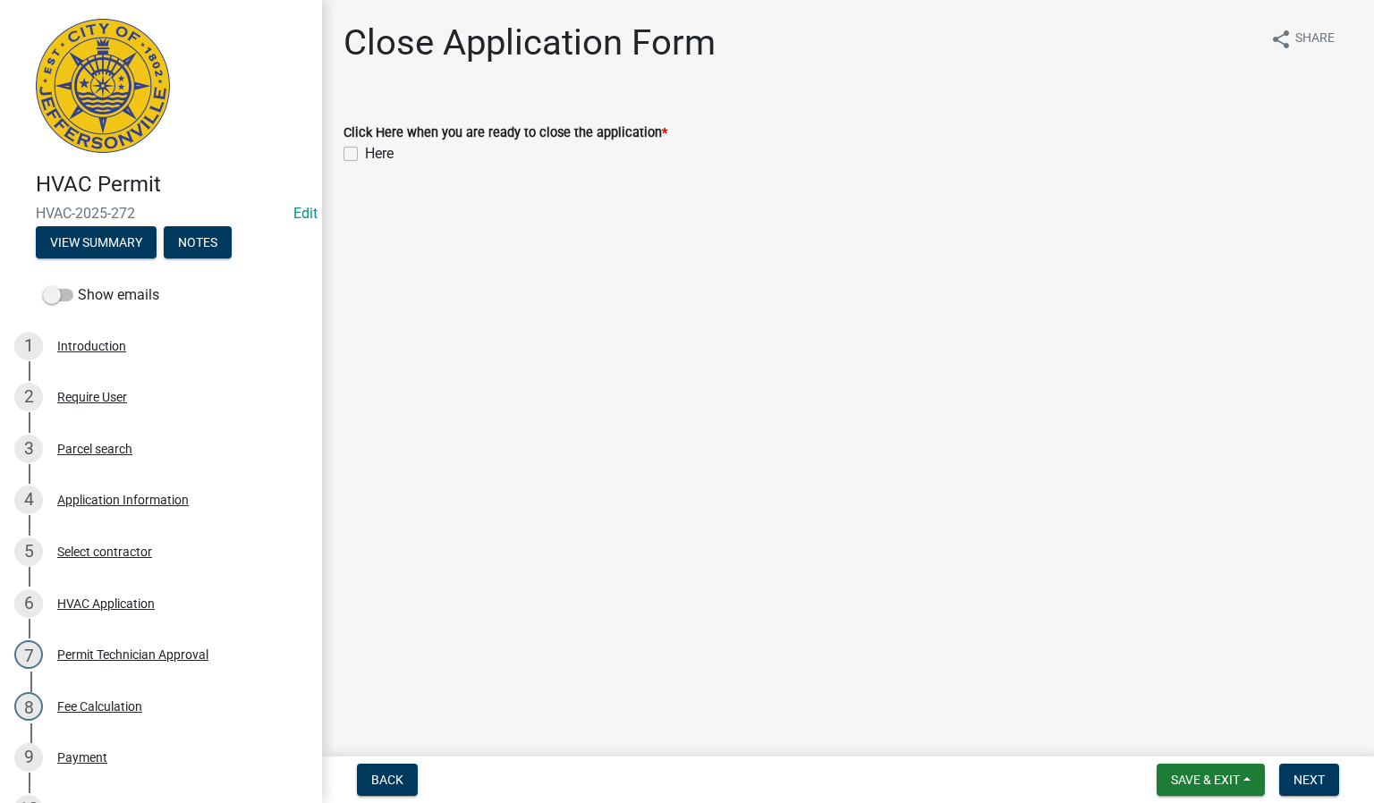
click at [365, 154] on label "Here" at bounding box center [379, 153] width 29 height 21
click at [365, 154] on input "Here" at bounding box center [371, 149] width 12 height 12
checkbox input "true"
click at [1301, 765] on button "Next" at bounding box center [1309, 780] width 60 height 32
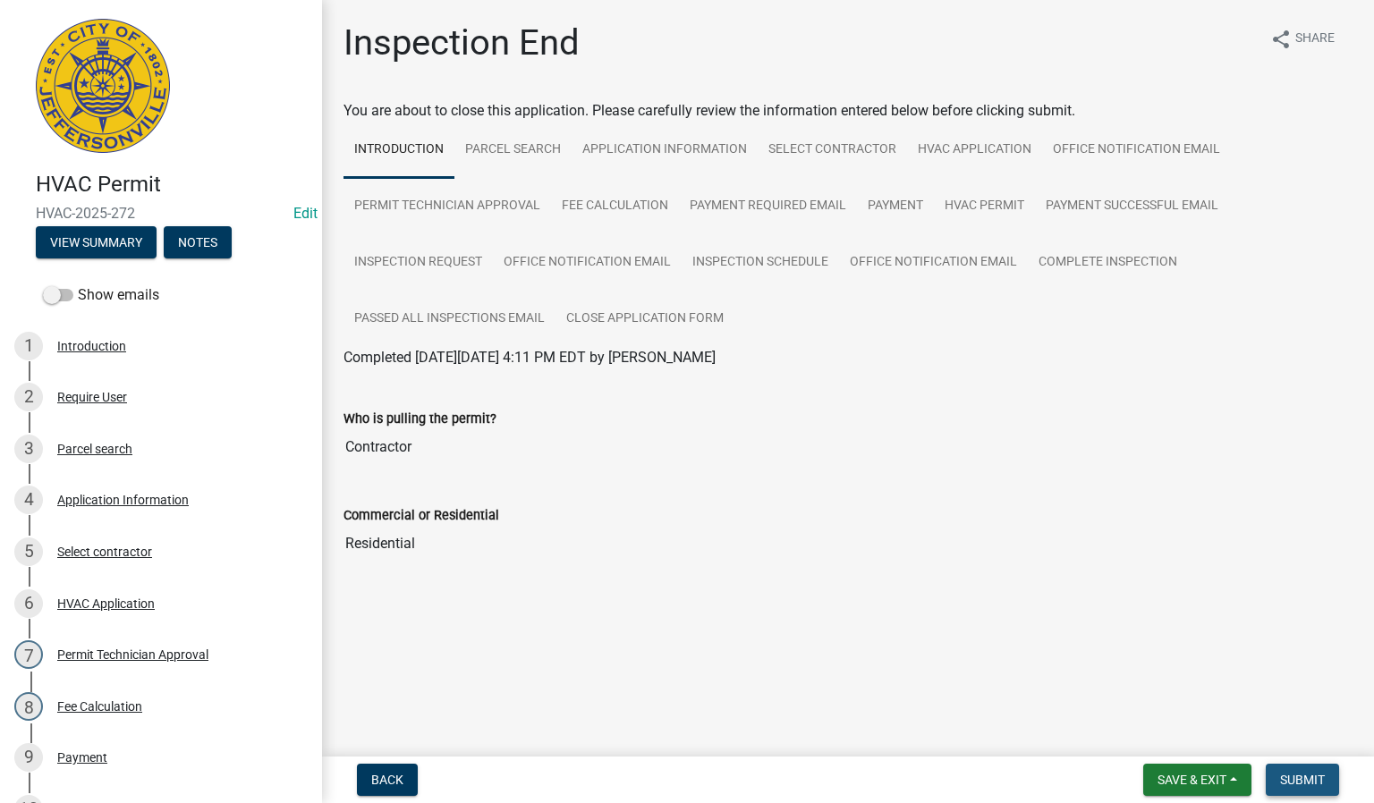
click at [1308, 778] on span "Submit" at bounding box center [1302, 780] width 45 height 14
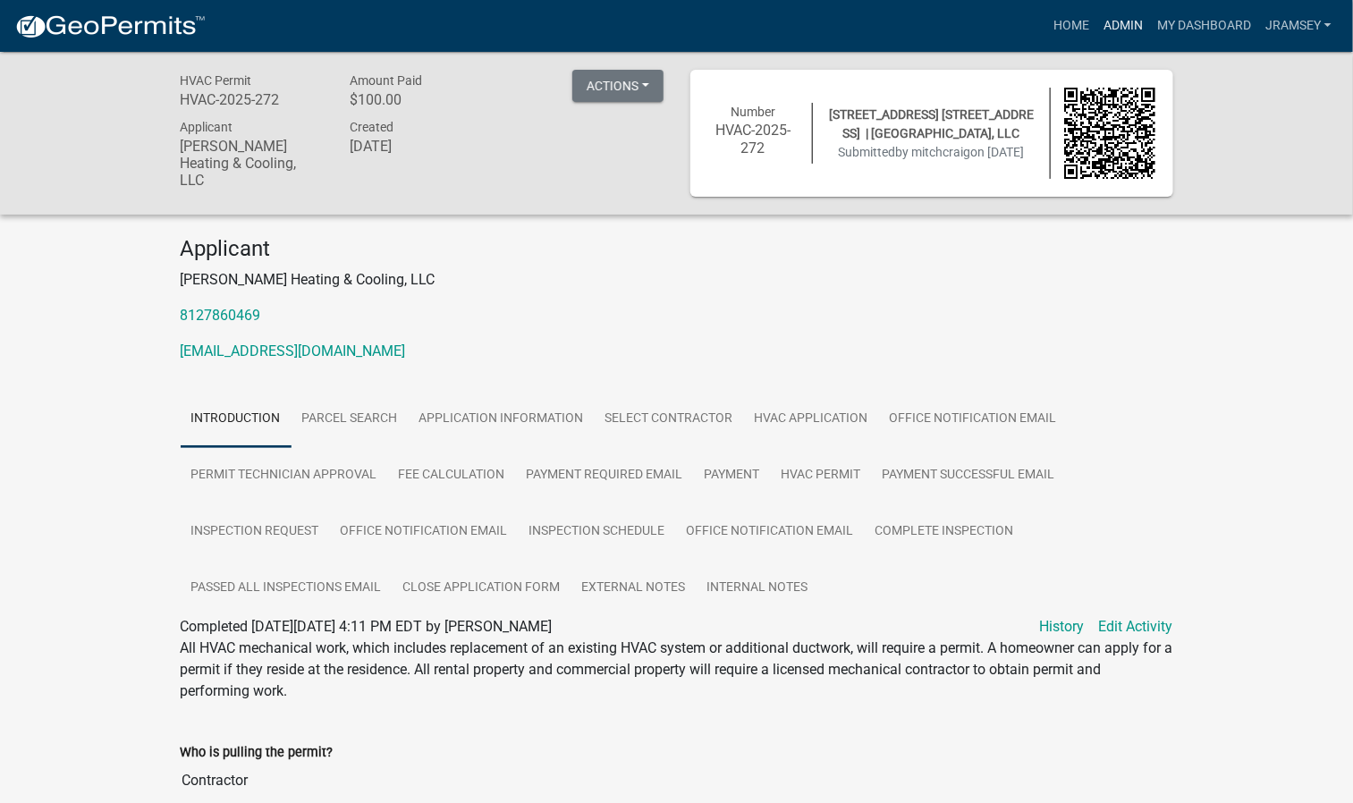
click at [1117, 28] on link "Admin" at bounding box center [1124, 26] width 54 height 34
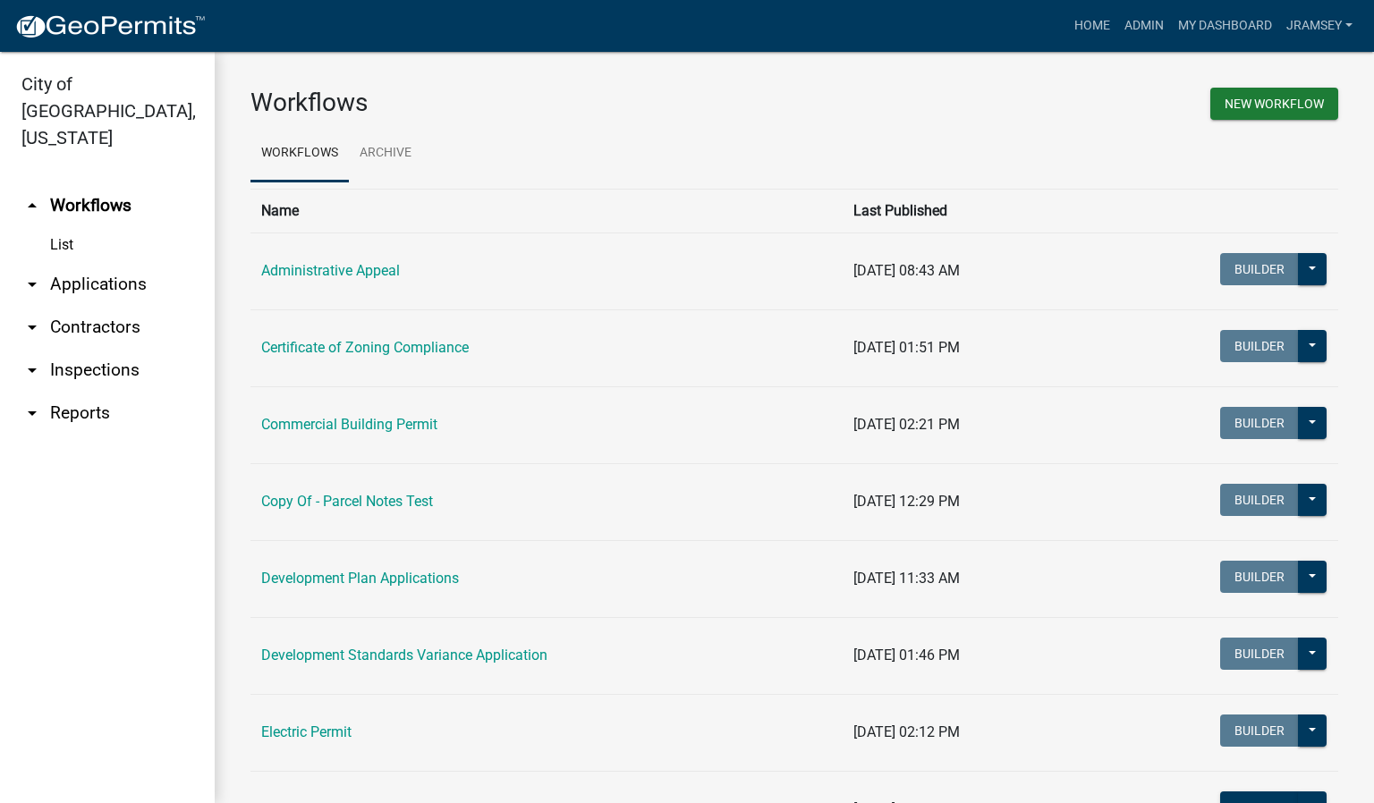
click at [81, 349] on link "arrow_drop_down Inspections" at bounding box center [107, 370] width 215 height 43
